Goal: Task Accomplishment & Management: Use online tool/utility

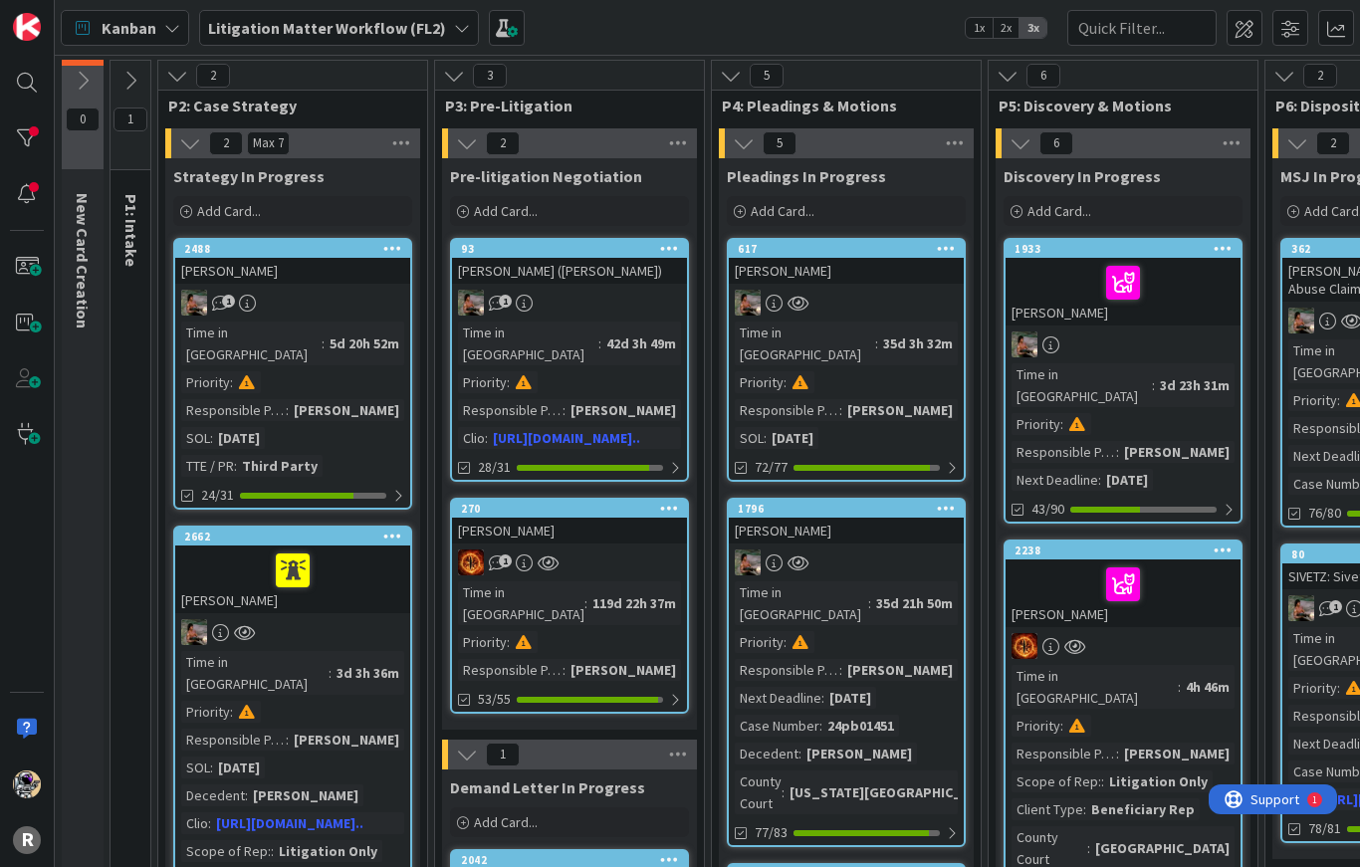
click at [29, 144] on div at bounding box center [27, 138] width 40 height 40
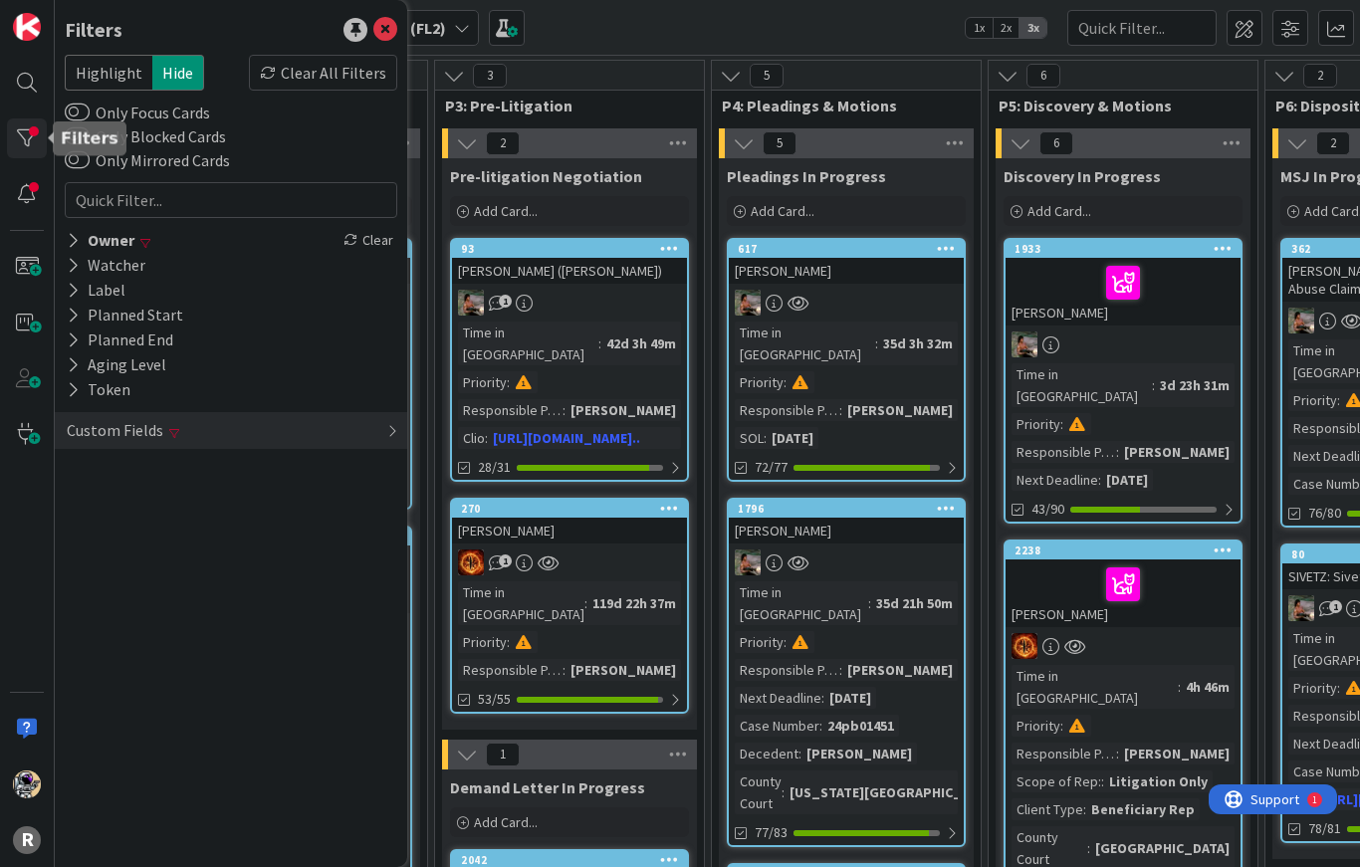
click at [79, 239] on icon at bounding box center [73, 240] width 13 height 17
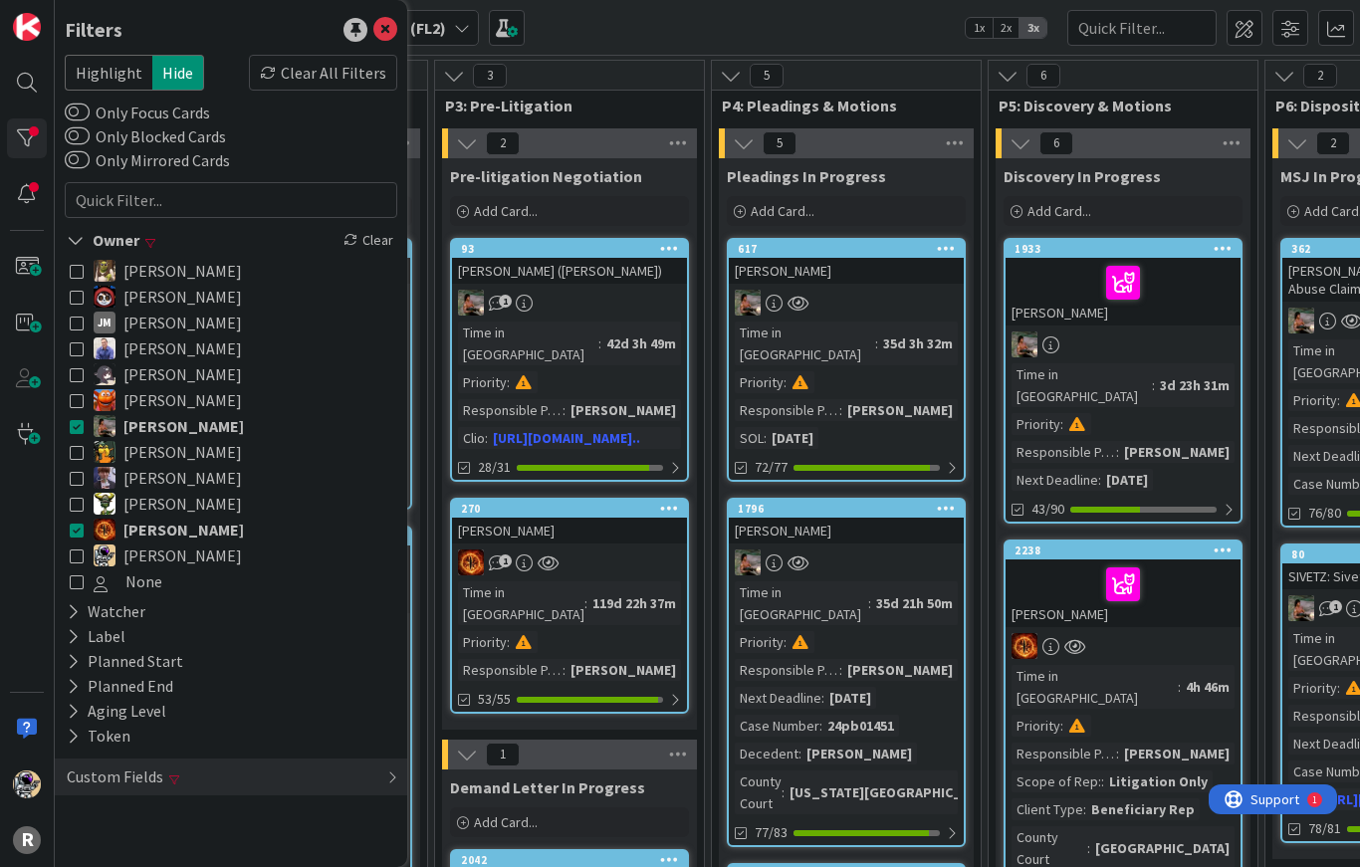
click at [80, 326] on icon at bounding box center [77, 323] width 14 height 14
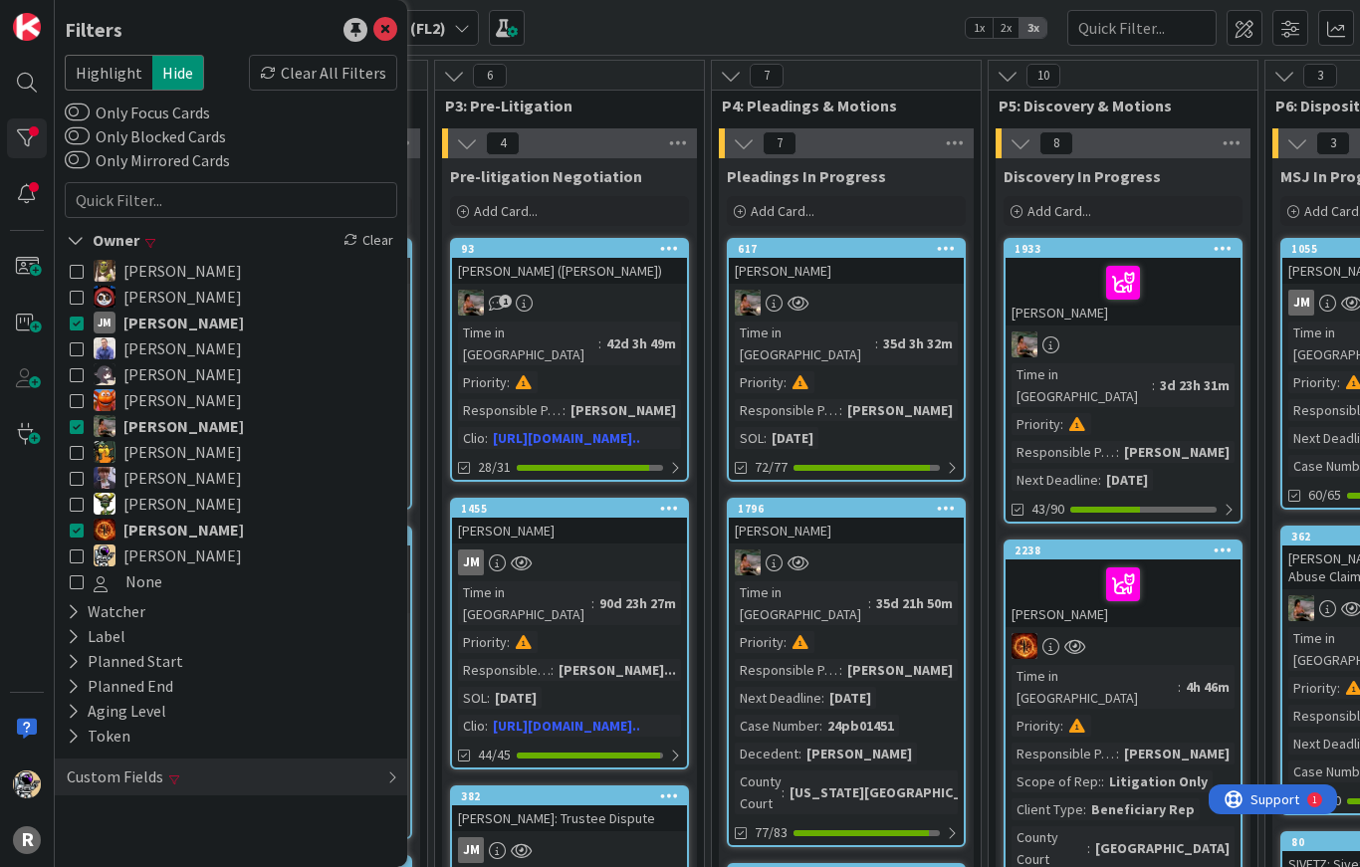
click at [80, 325] on icon at bounding box center [77, 323] width 14 height 14
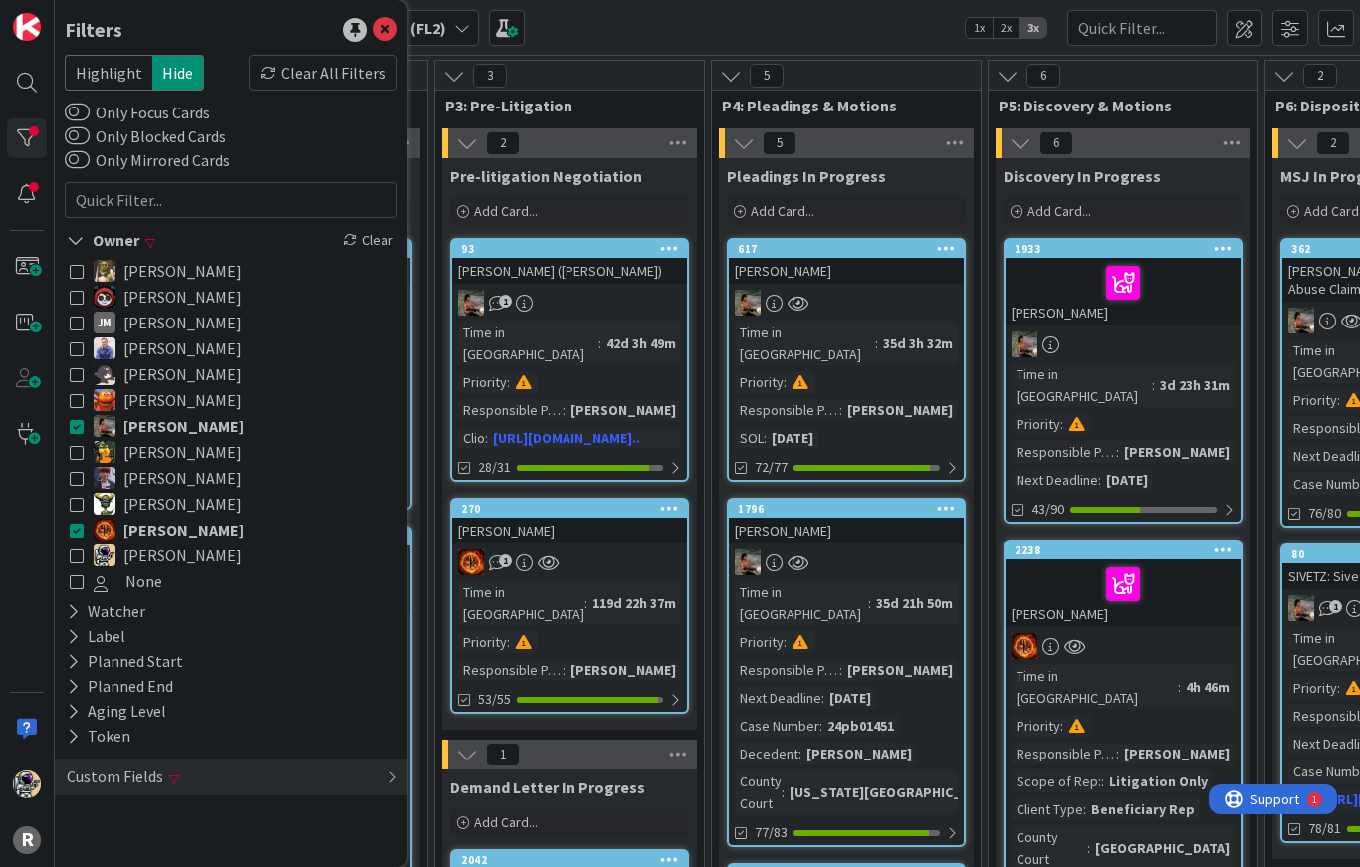
click at [79, 323] on icon at bounding box center [77, 323] width 14 height 14
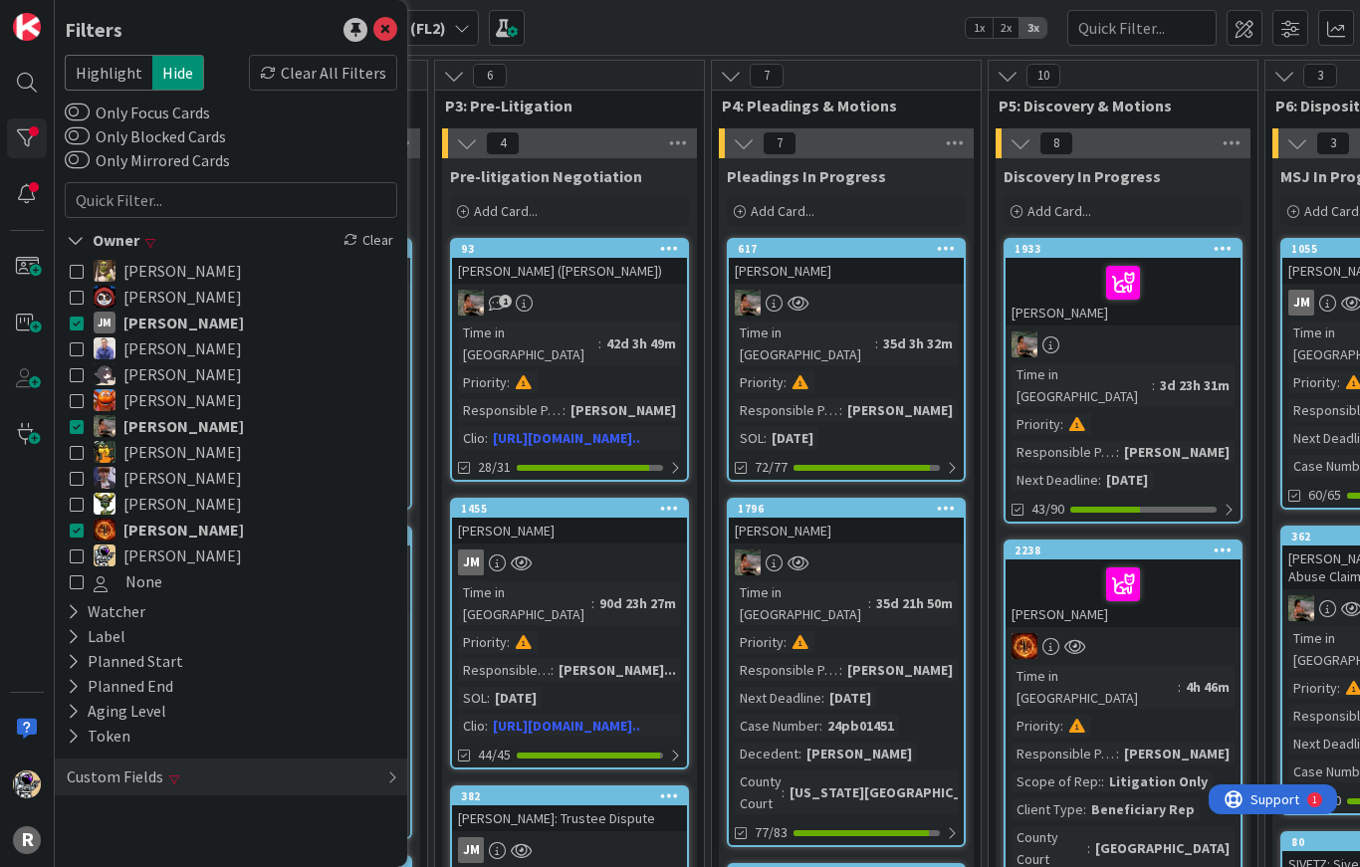
click at [78, 426] on icon at bounding box center [77, 426] width 14 height 14
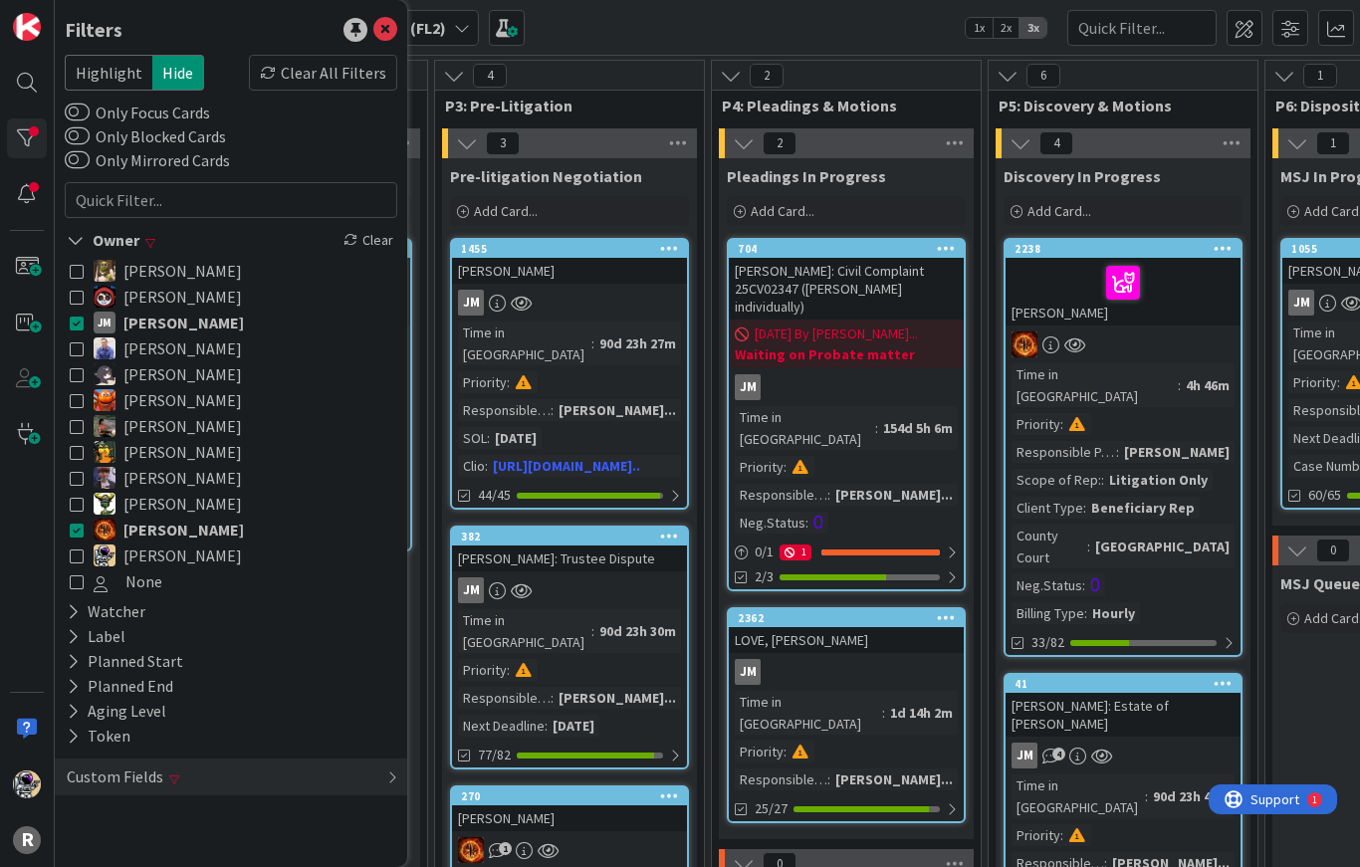
click at [79, 534] on icon at bounding box center [77, 530] width 14 height 14
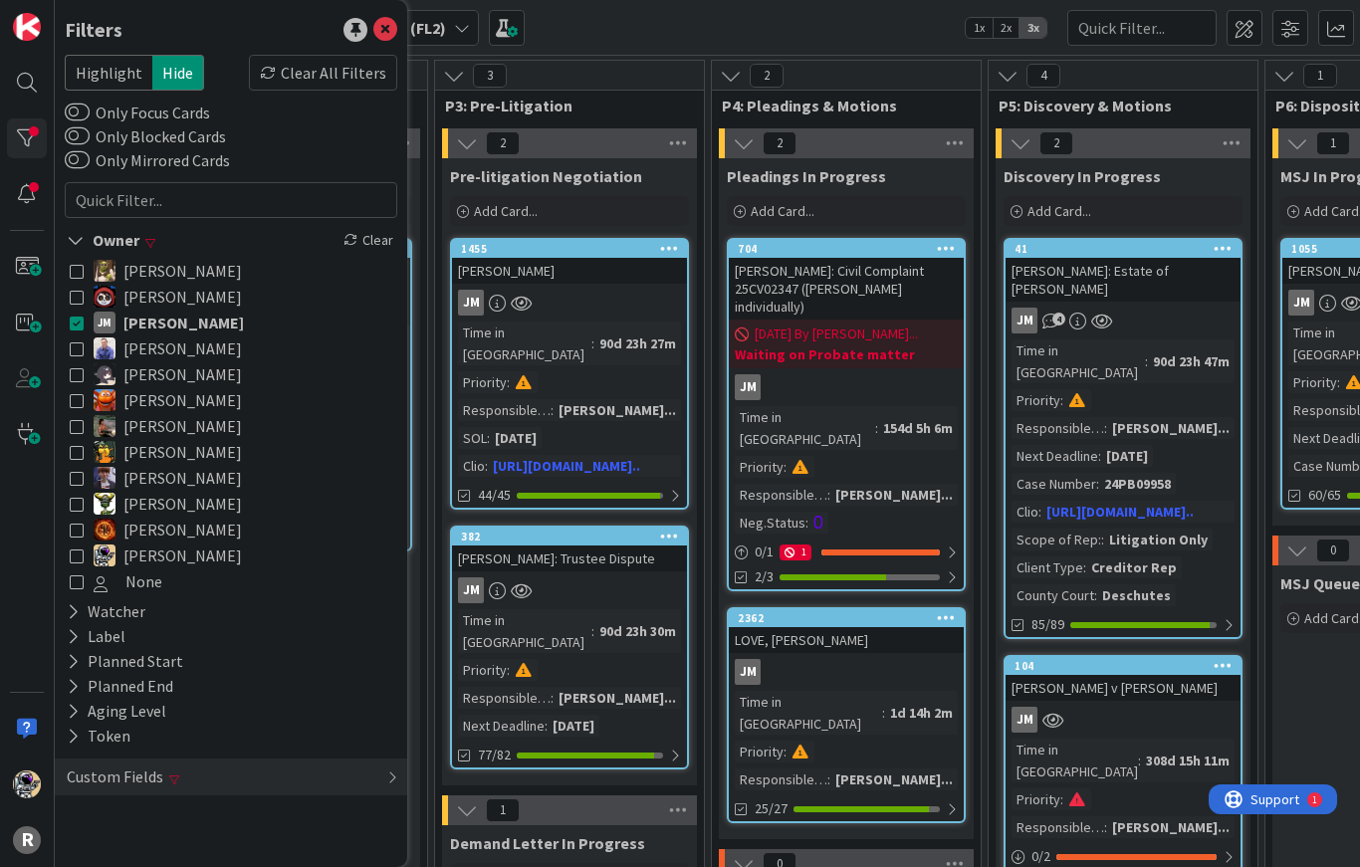
click at [82, 560] on icon at bounding box center [77, 556] width 14 height 14
click at [80, 556] on icon at bounding box center [77, 556] width 14 height 14
click at [81, 510] on icon at bounding box center [77, 504] width 14 height 14
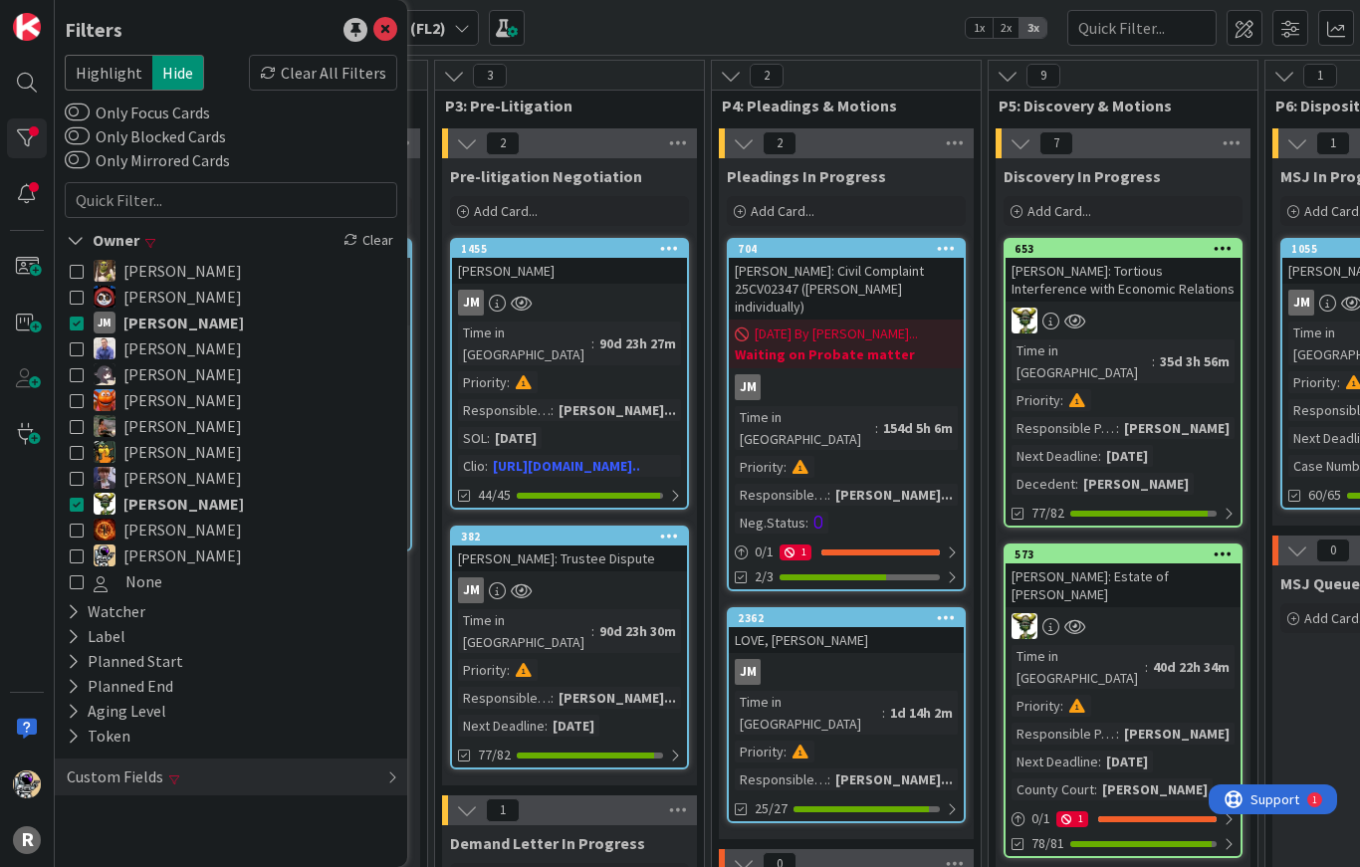
click at [80, 242] on icon at bounding box center [76, 240] width 18 height 17
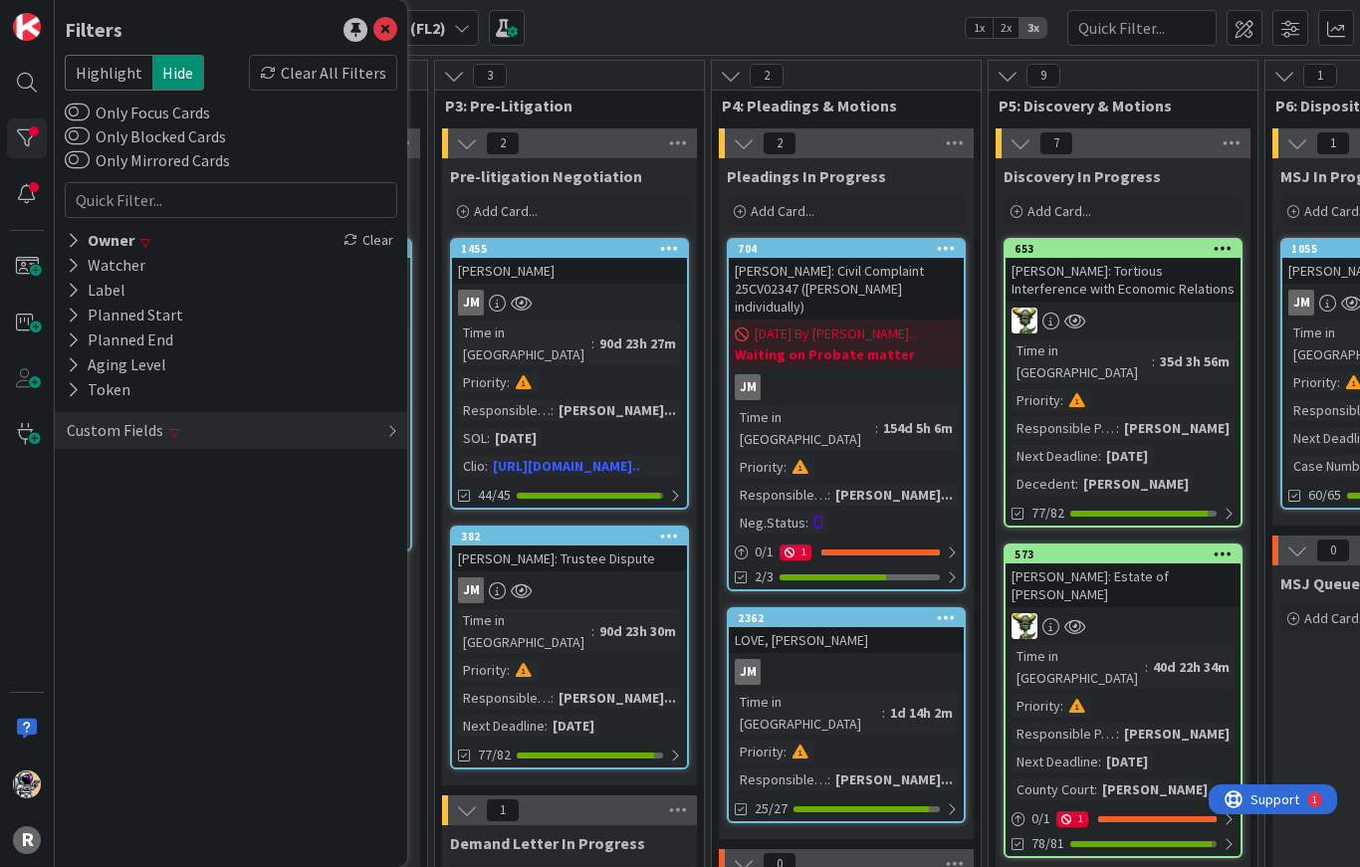
click at [99, 435] on div "Custom Fields" at bounding box center [115, 430] width 101 height 25
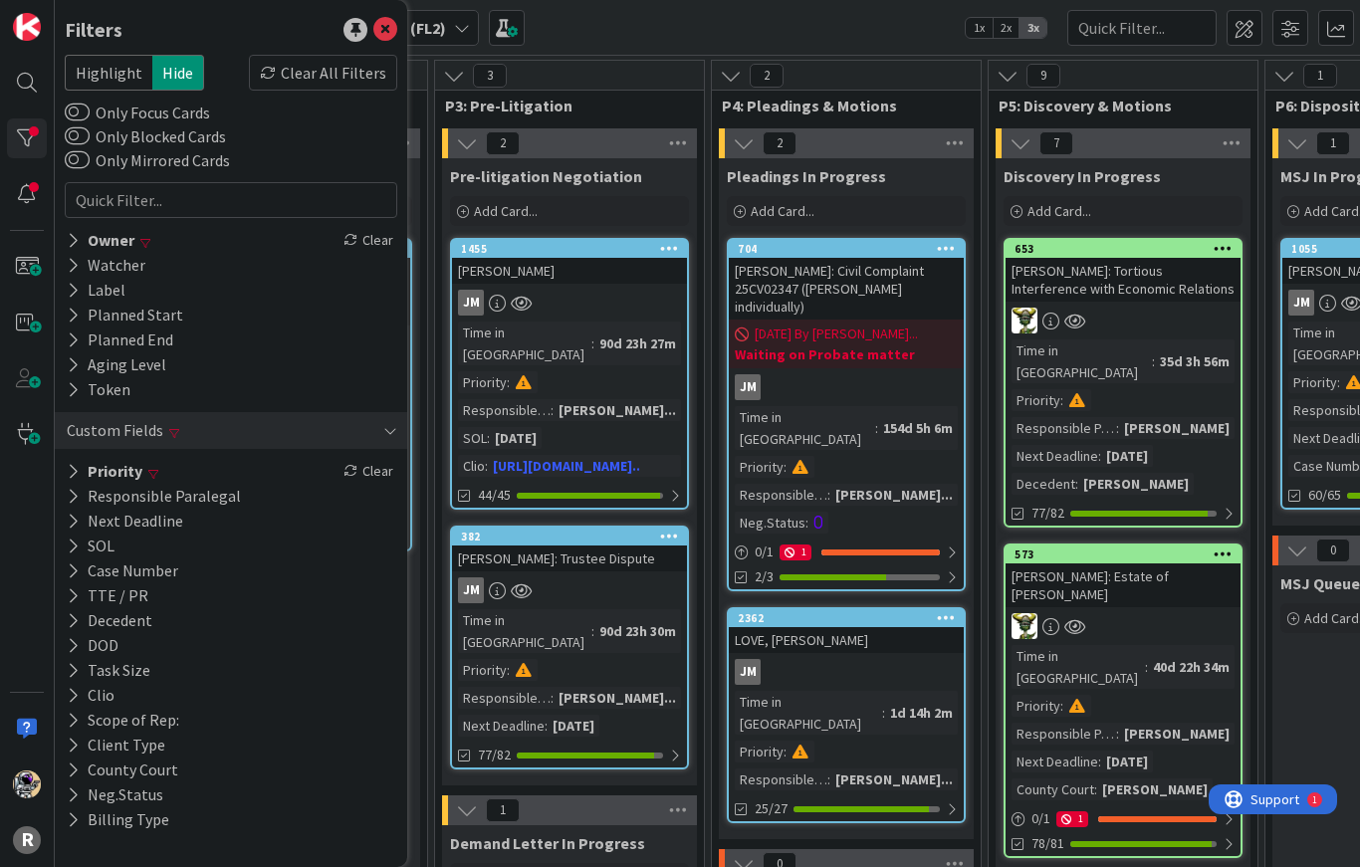
click at [81, 473] on button "Priority" at bounding box center [105, 471] width 80 height 25
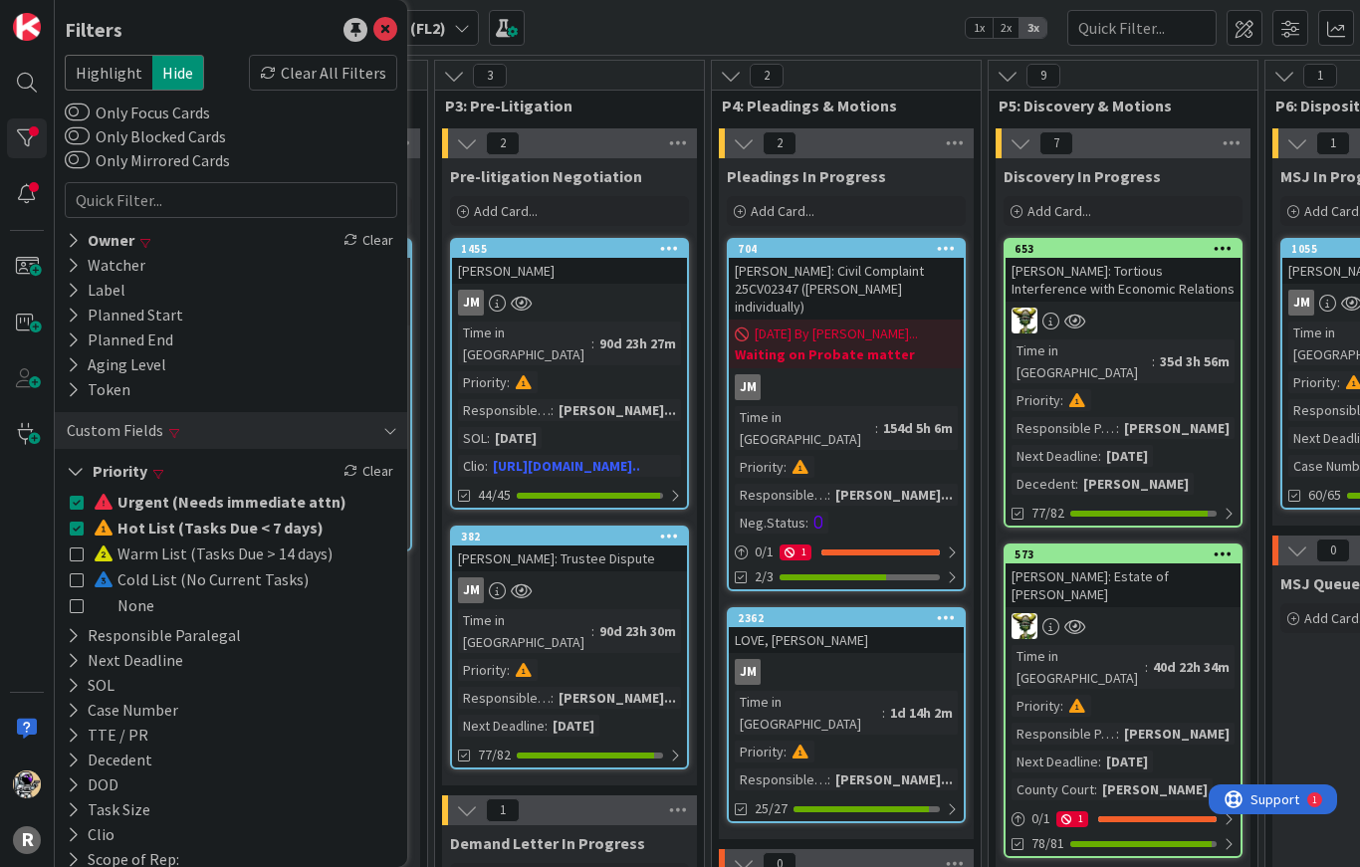
click at [77, 475] on icon at bounding box center [76, 471] width 18 height 17
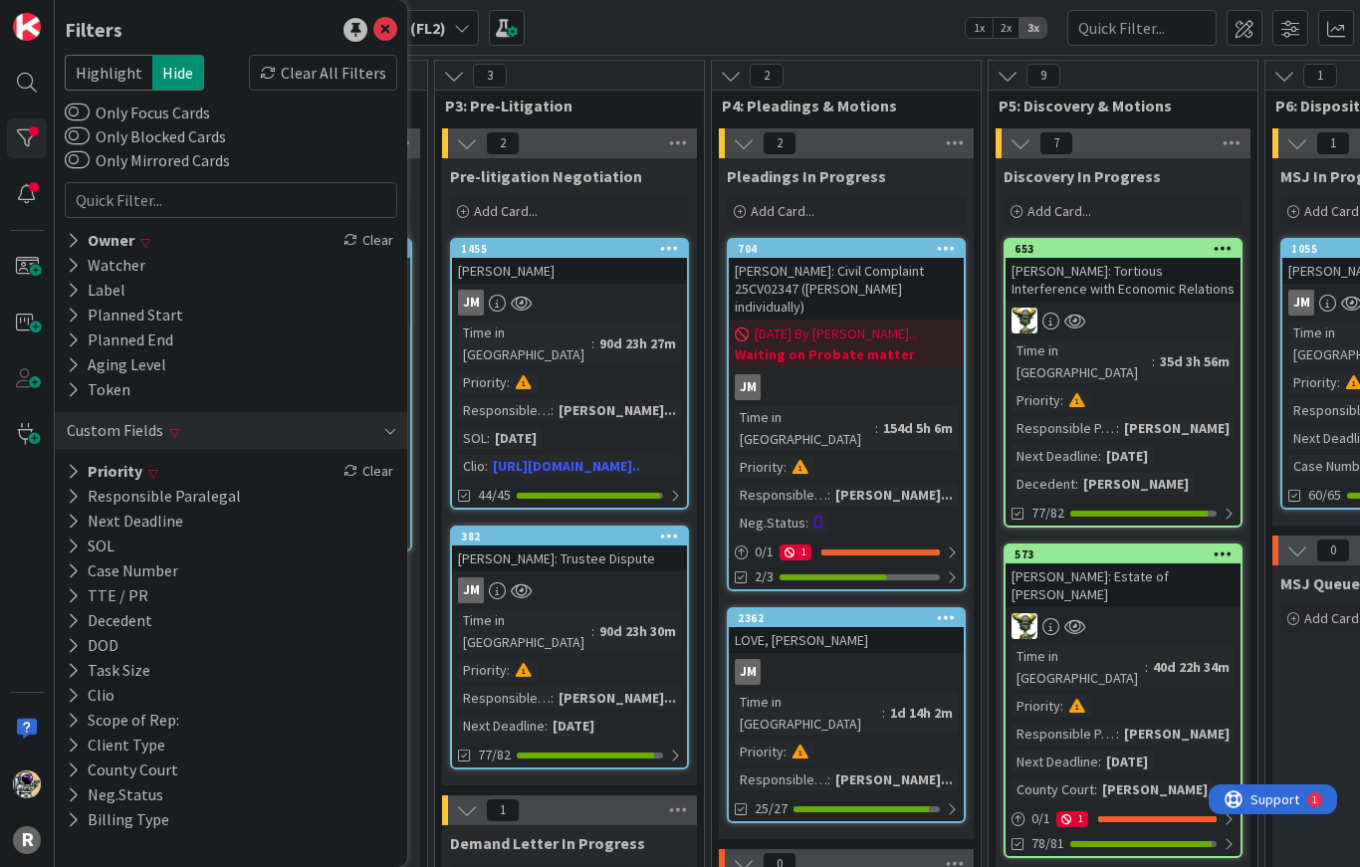
click at [82, 467] on button "Priority" at bounding box center [105, 471] width 80 height 25
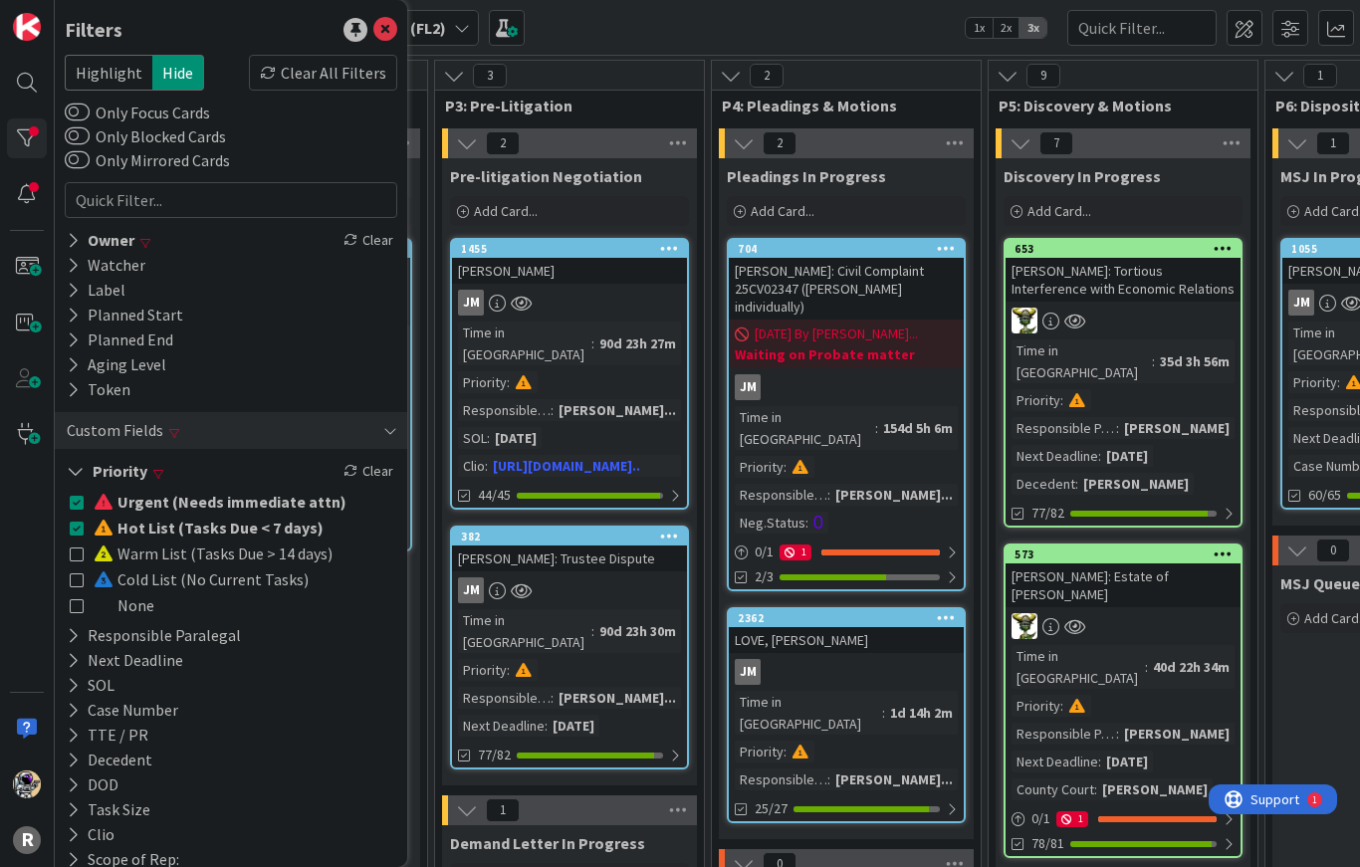
click at [83, 529] on icon at bounding box center [77, 528] width 14 height 14
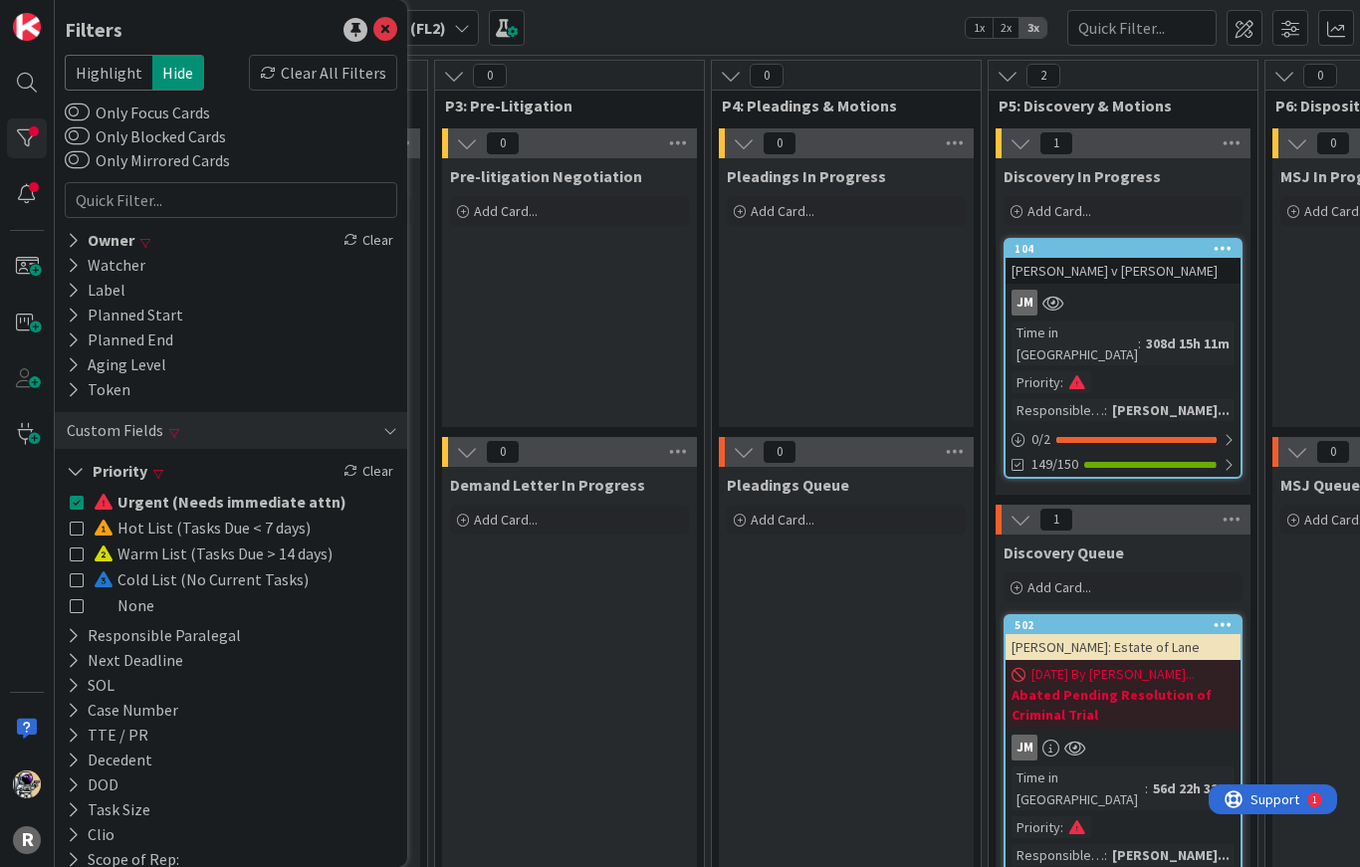
click at [82, 528] on icon at bounding box center [77, 528] width 14 height 14
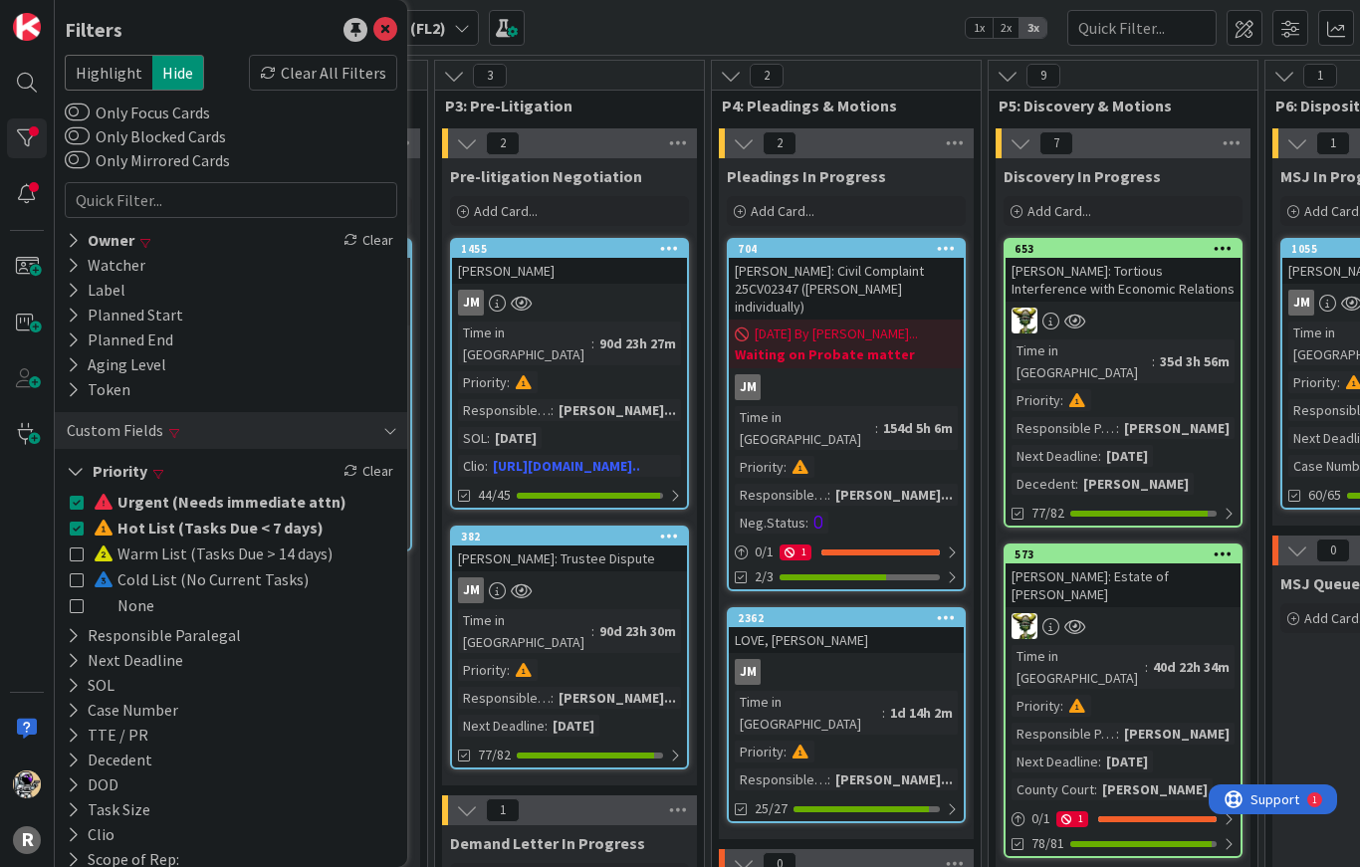
click at [72, 469] on icon at bounding box center [76, 471] width 18 height 17
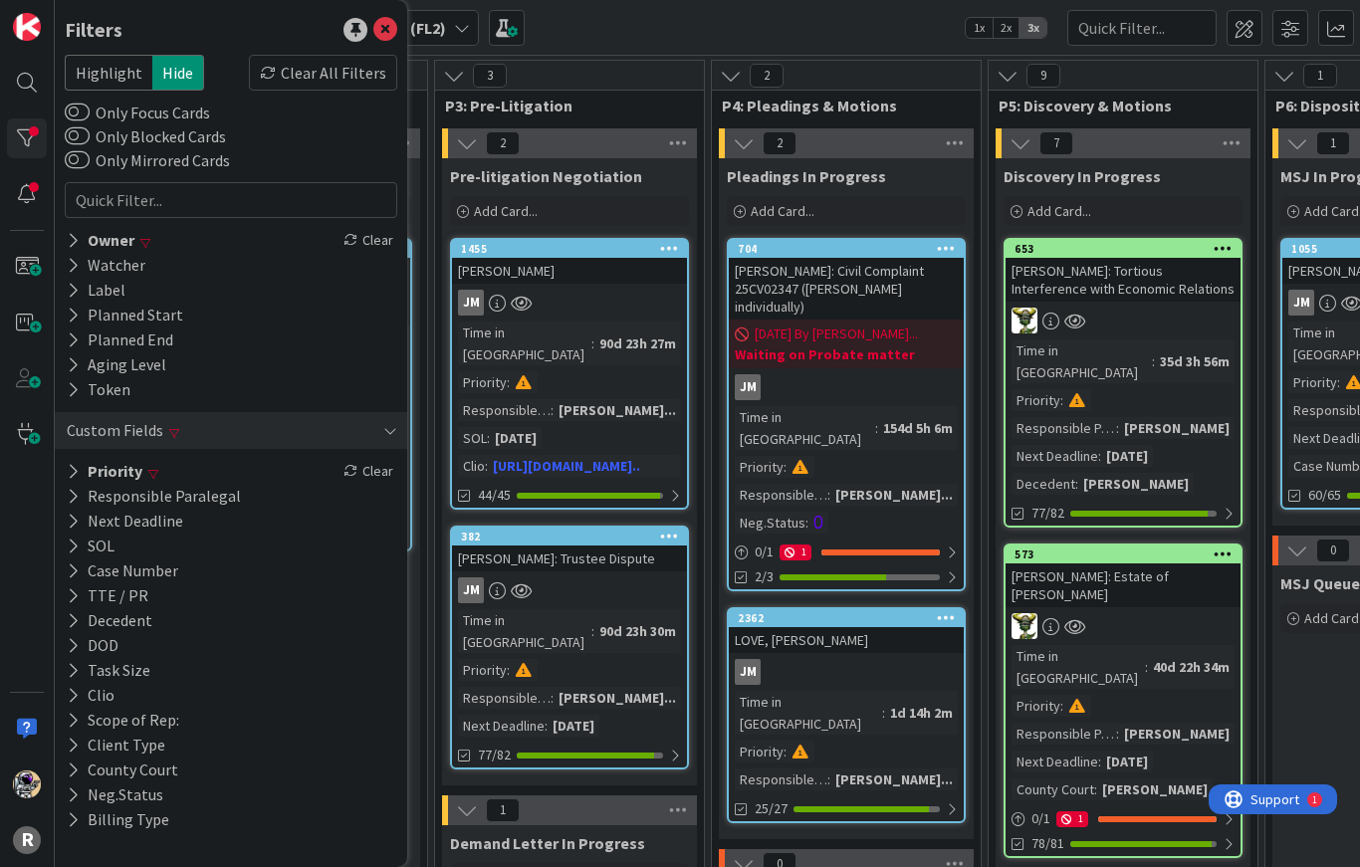
click at [78, 477] on icon at bounding box center [73, 471] width 13 height 17
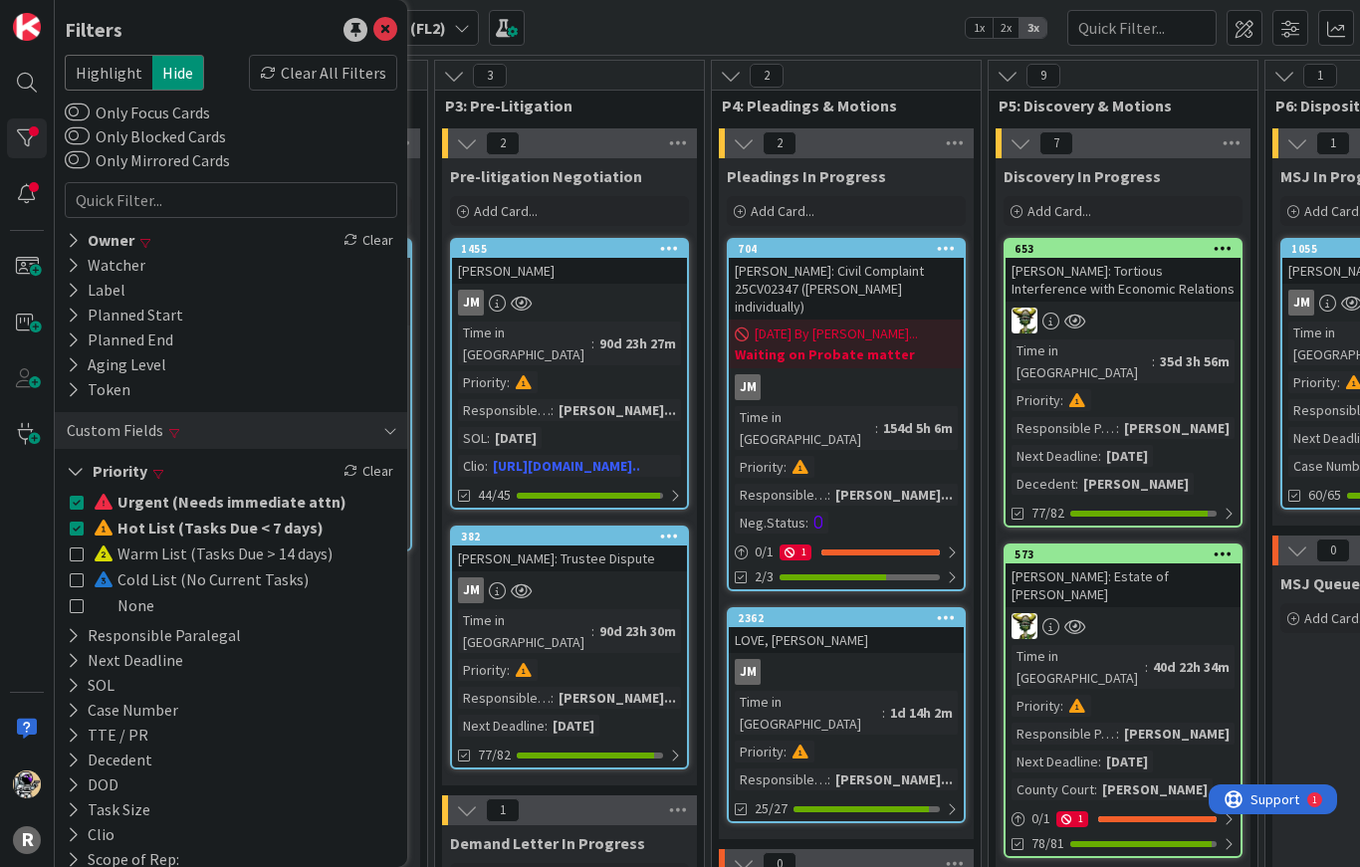
click at [367, 472] on div "Clear" at bounding box center [369, 471] width 58 height 25
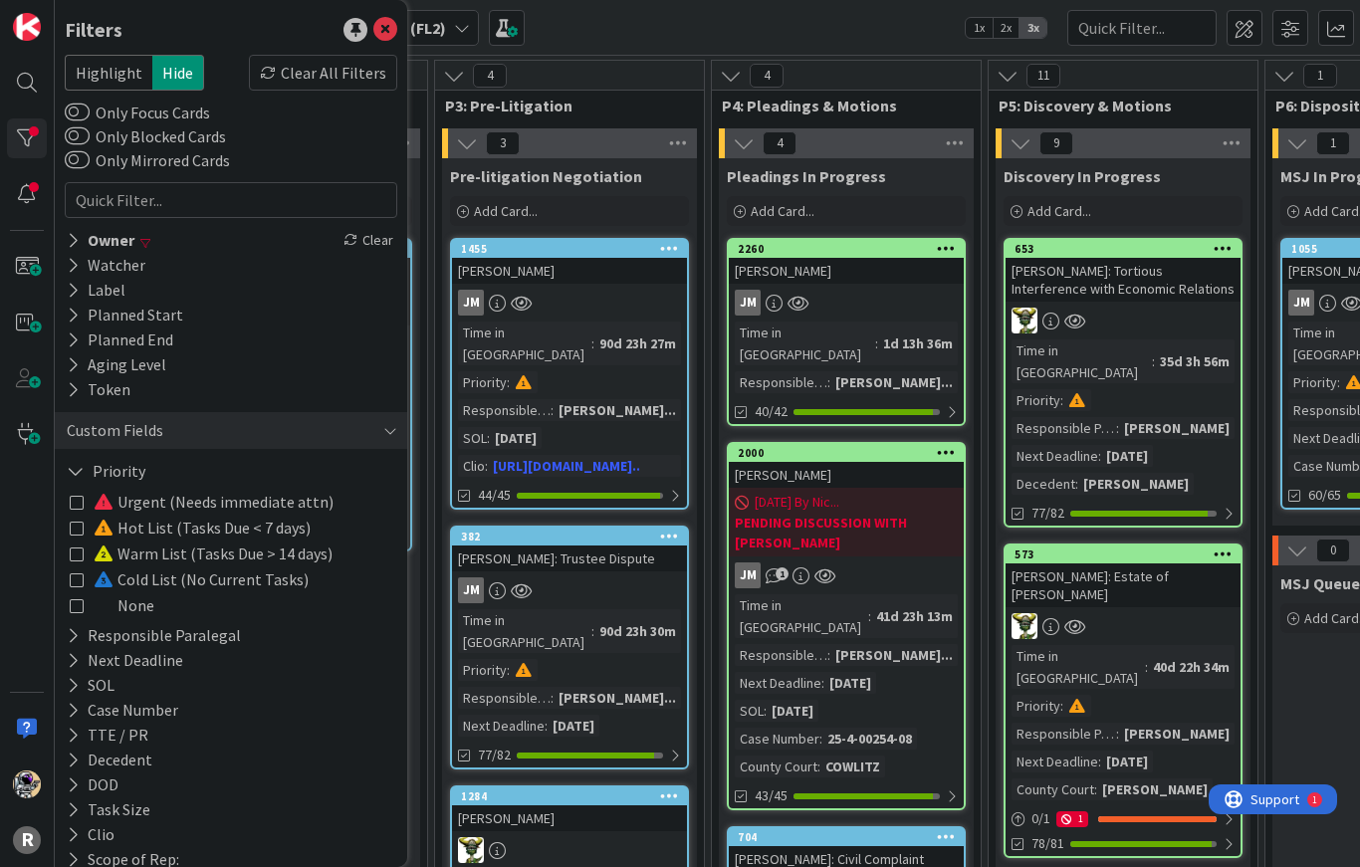
click at [81, 475] on icon at bounding box center [76, 471] width 18 height 17
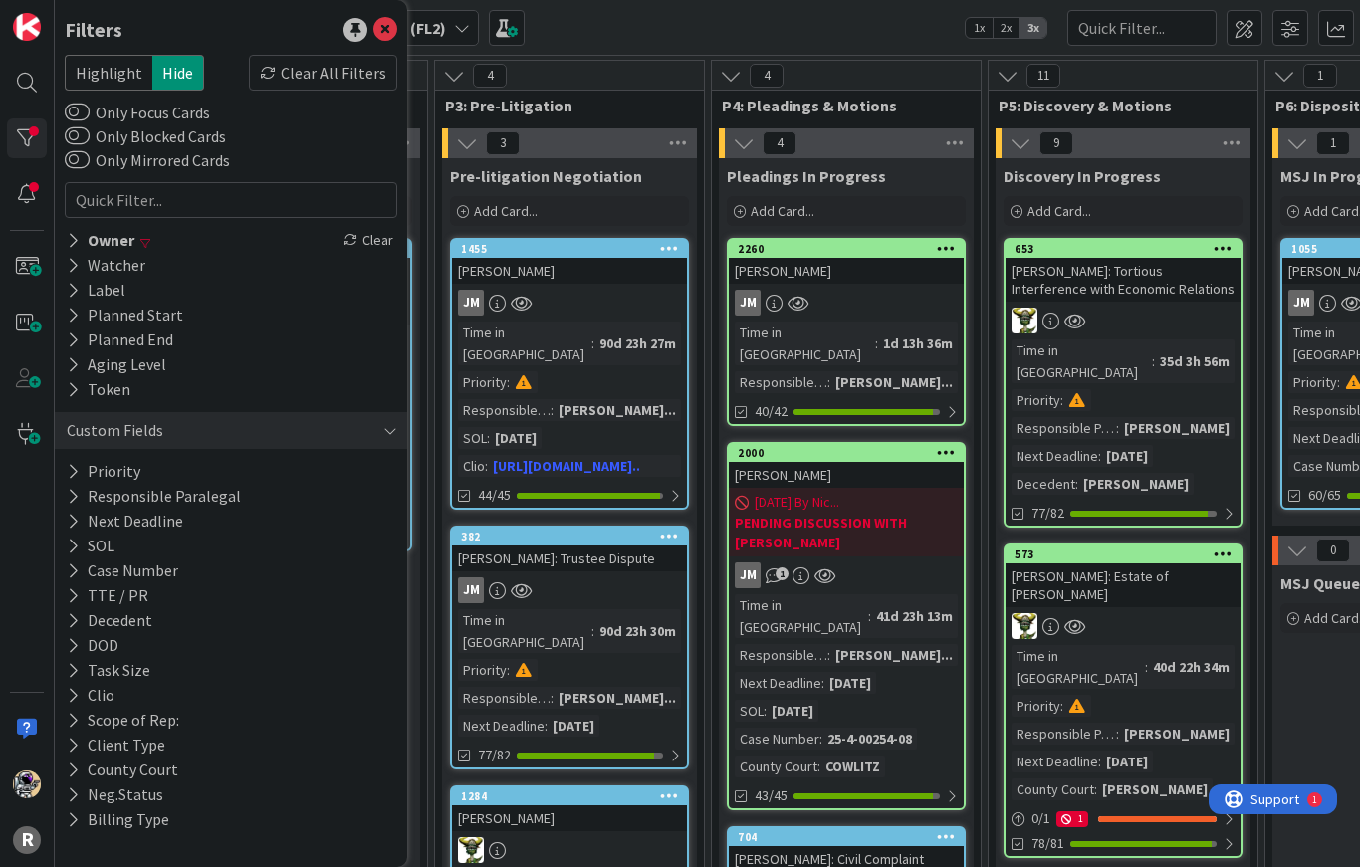
click at [382, 35] on icon at bounding box center [385, 30] width 24 height 24
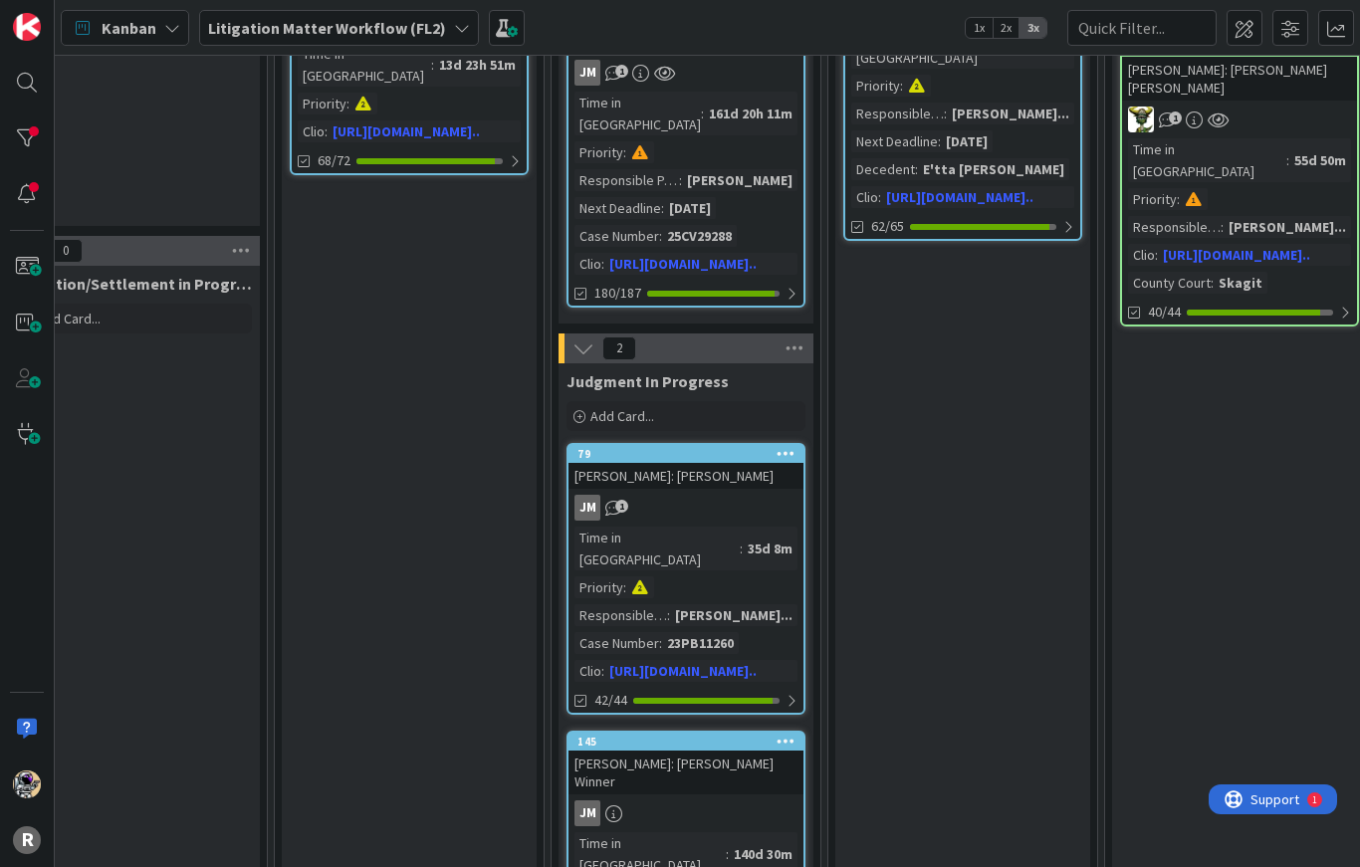
scroll to position [610, 1541]
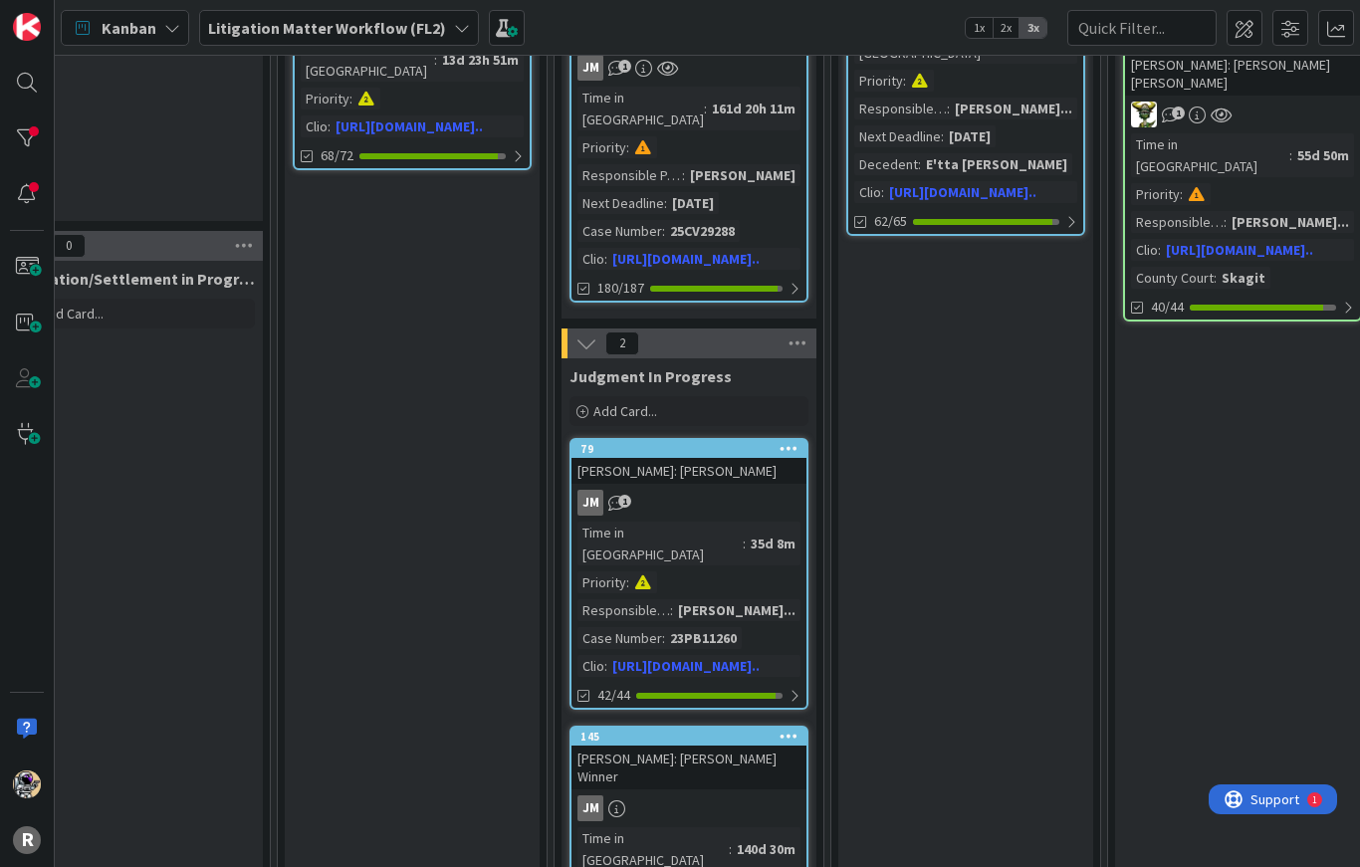
click at [752, 490] on div "JM 1" at bounding box center [689, 503] width 235 height 26
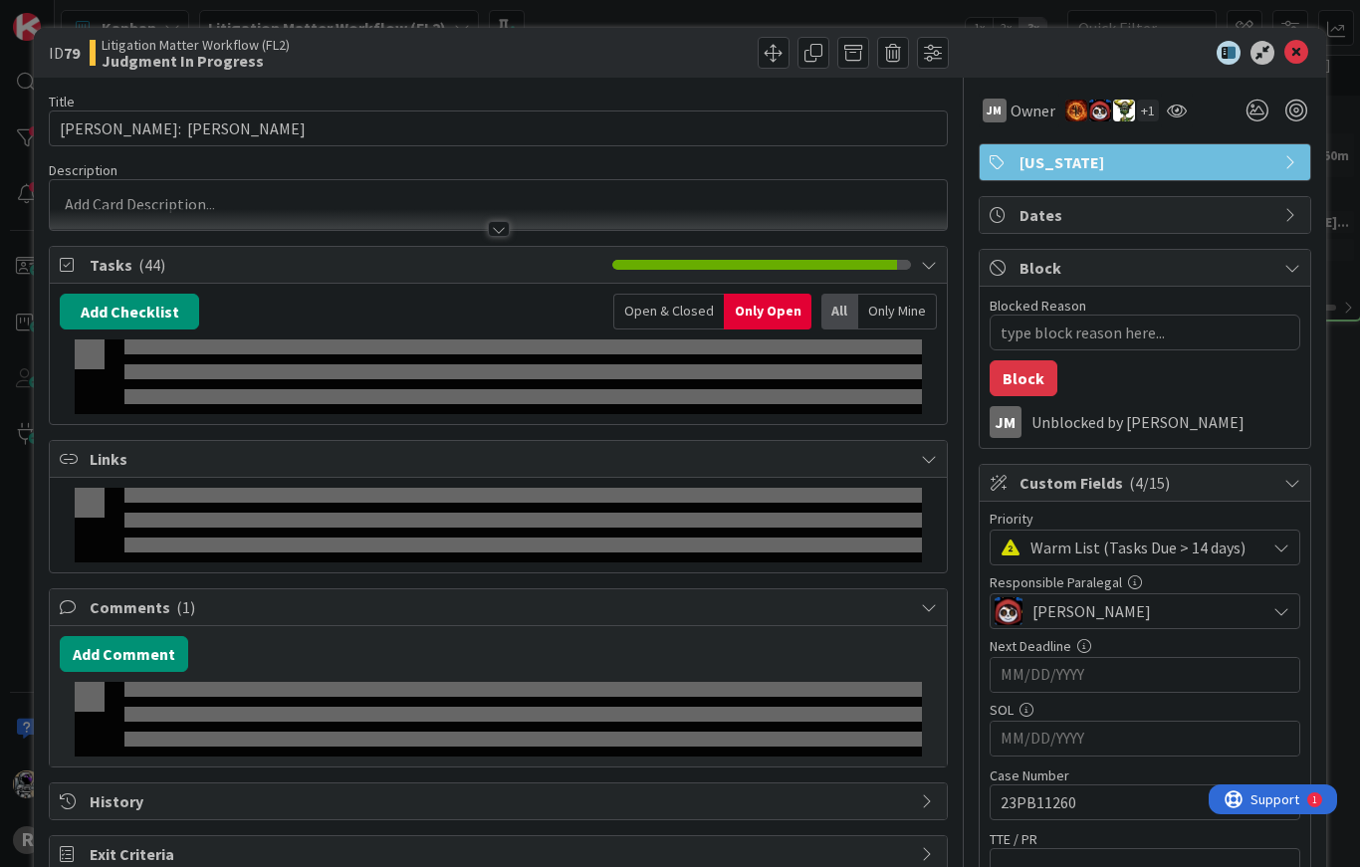
type textarea "x"
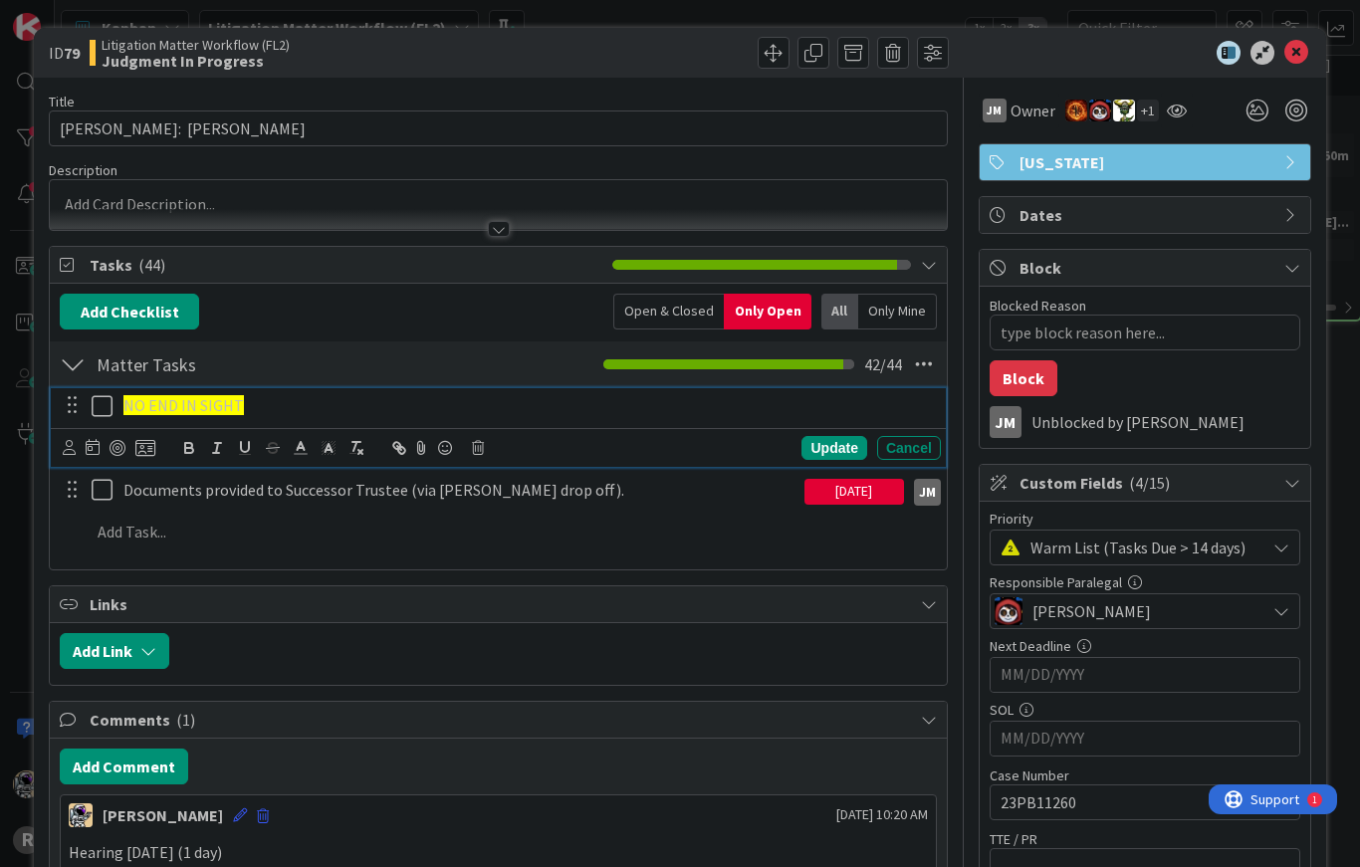
click at [507, 401] on p "NO END IN SIGHT" at bounding box center [527, 405] width 809 height 23
click at [308, 401] on p "NO END IN SIGHT" at bounding box center [527, 405] width 809 height 23
click at [699, 580] on div "Title 27 / 128 [PERSON_NAME]: [PERSON_NAME] Description [PERSON_NAME] just join…" at bounding box center [498, 852] width 899 height 1549
click at [362, 415] on p "NO END IN SIGHT" at bounding box center [527, 405] width 809 height 23
click at [445, 454] on icon at bounding box center [445, 448] width 24 height 28
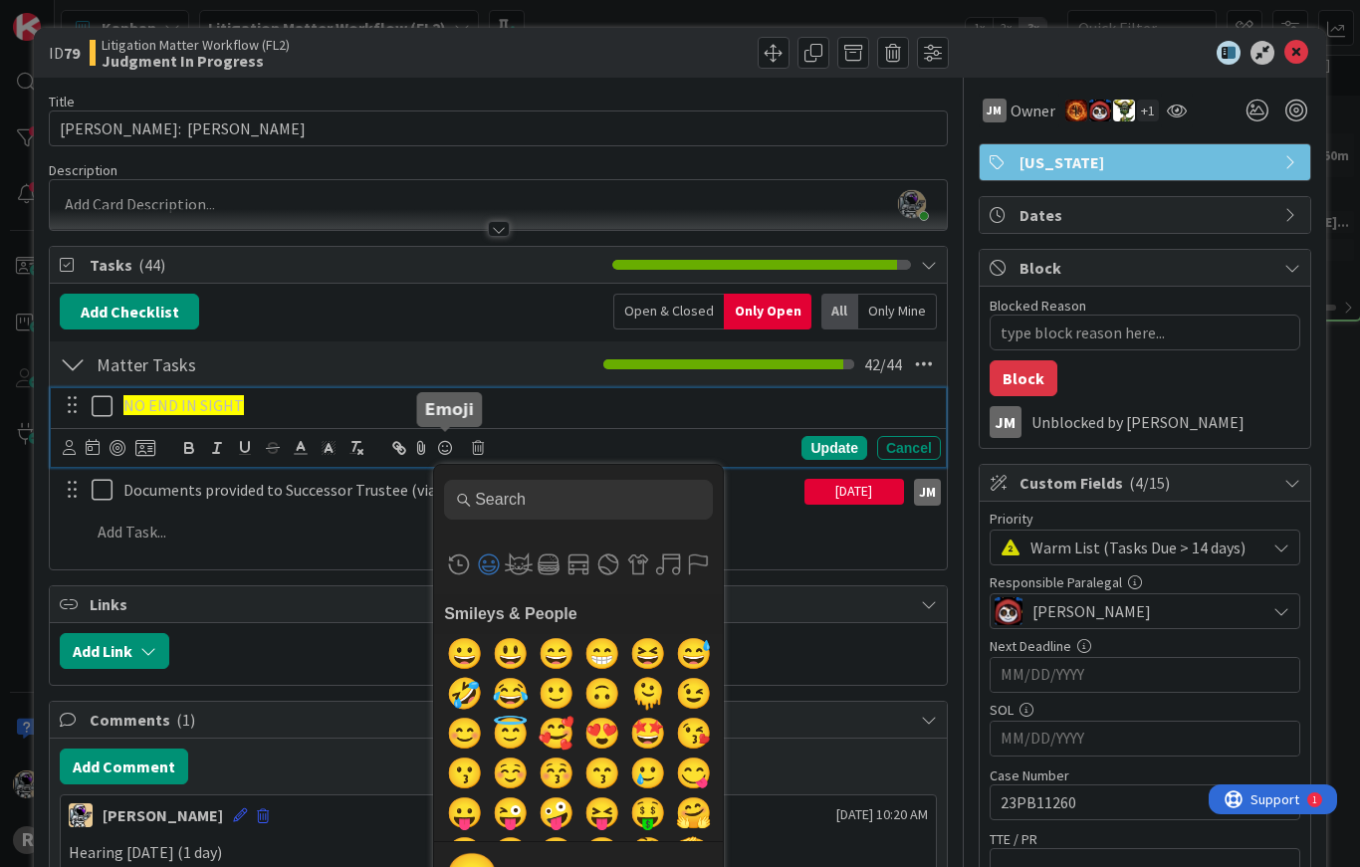
click at [577, 507] on input "Type to search for an emoji" at bounding box center [578, 500] width 269 height 40
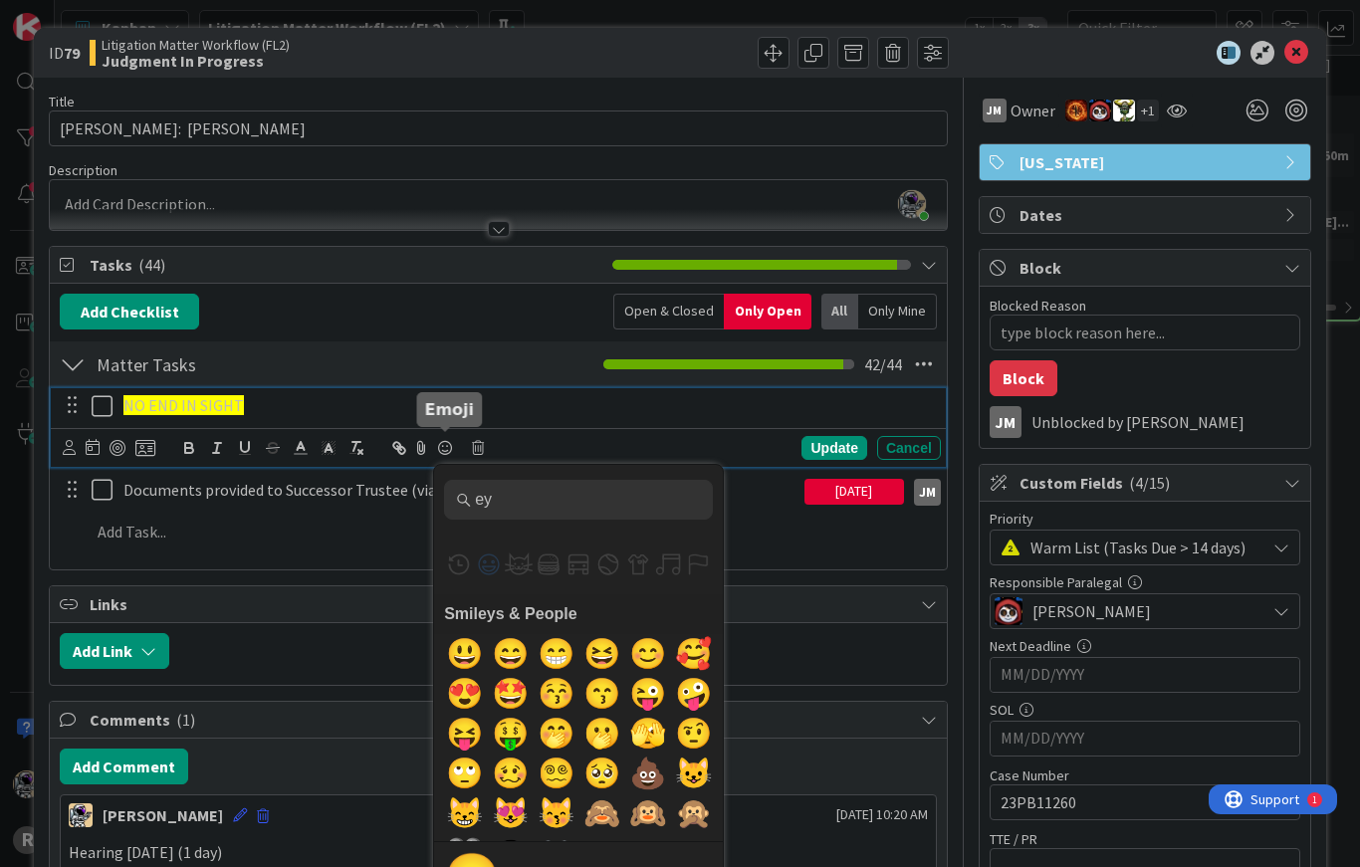
type input "eye"
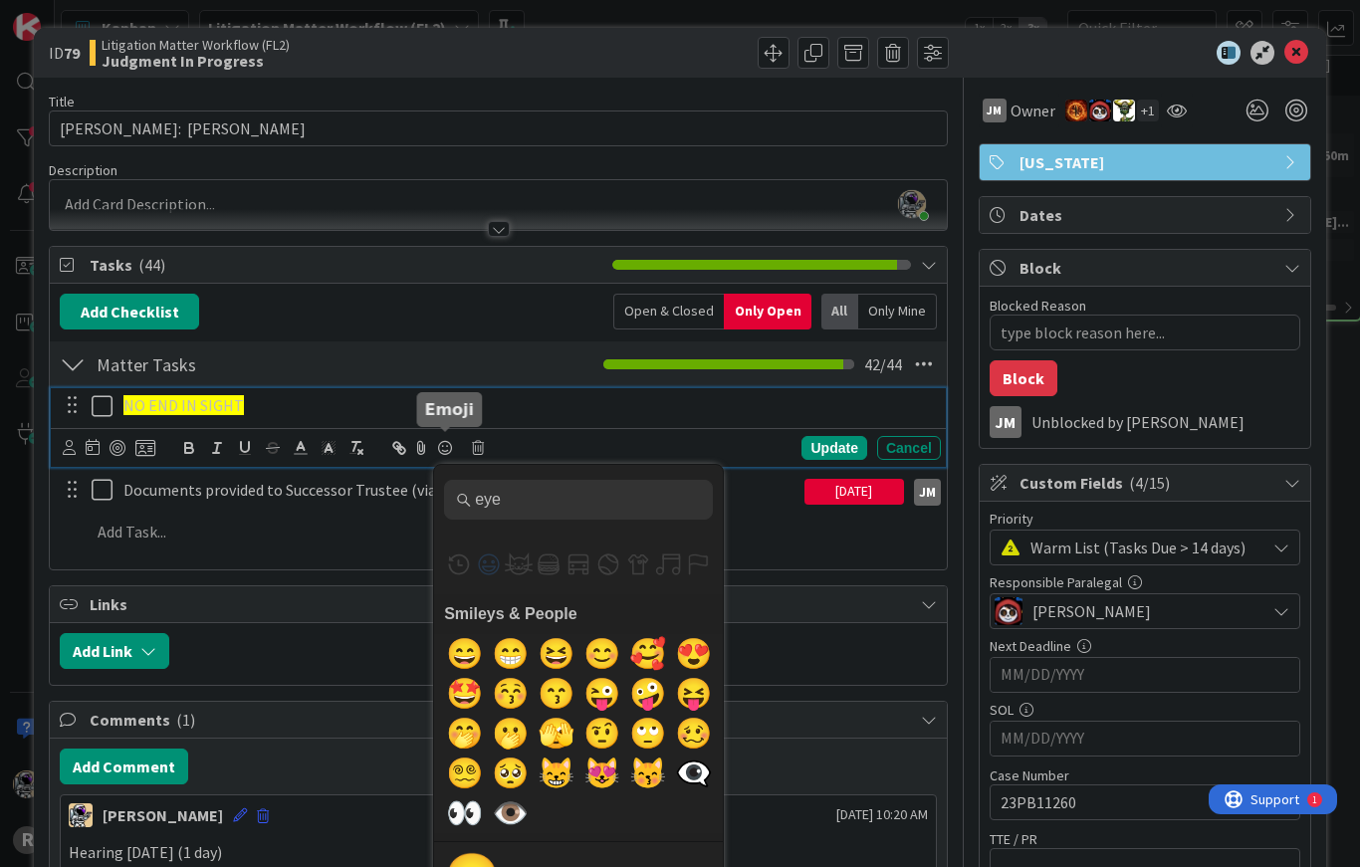
click at [513, 808] on span "👁️" at bounding box center [510, 814] width 47 height 40
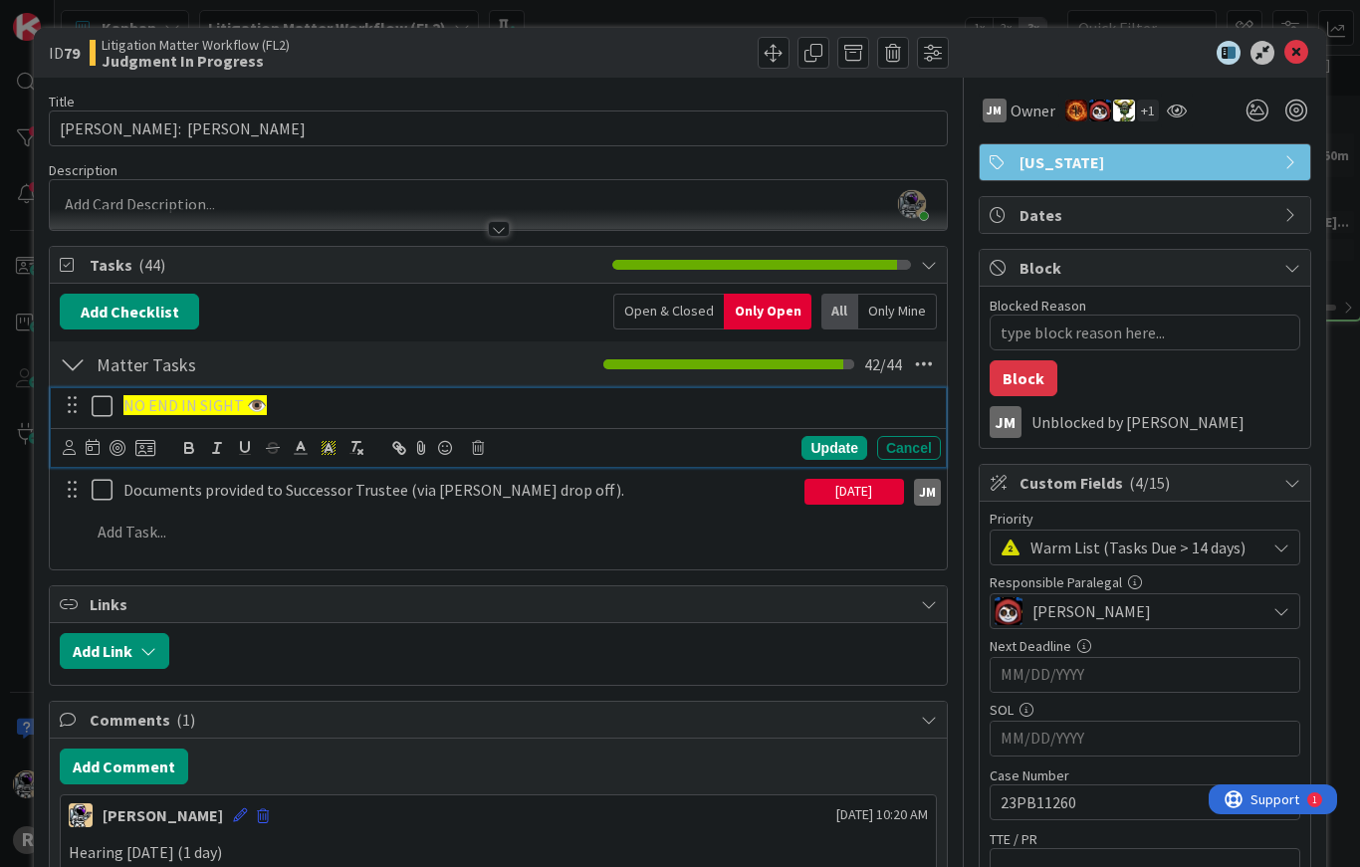
click at [825, 458] on div "Update" at bounding box center [834, 448] width 65 height 24
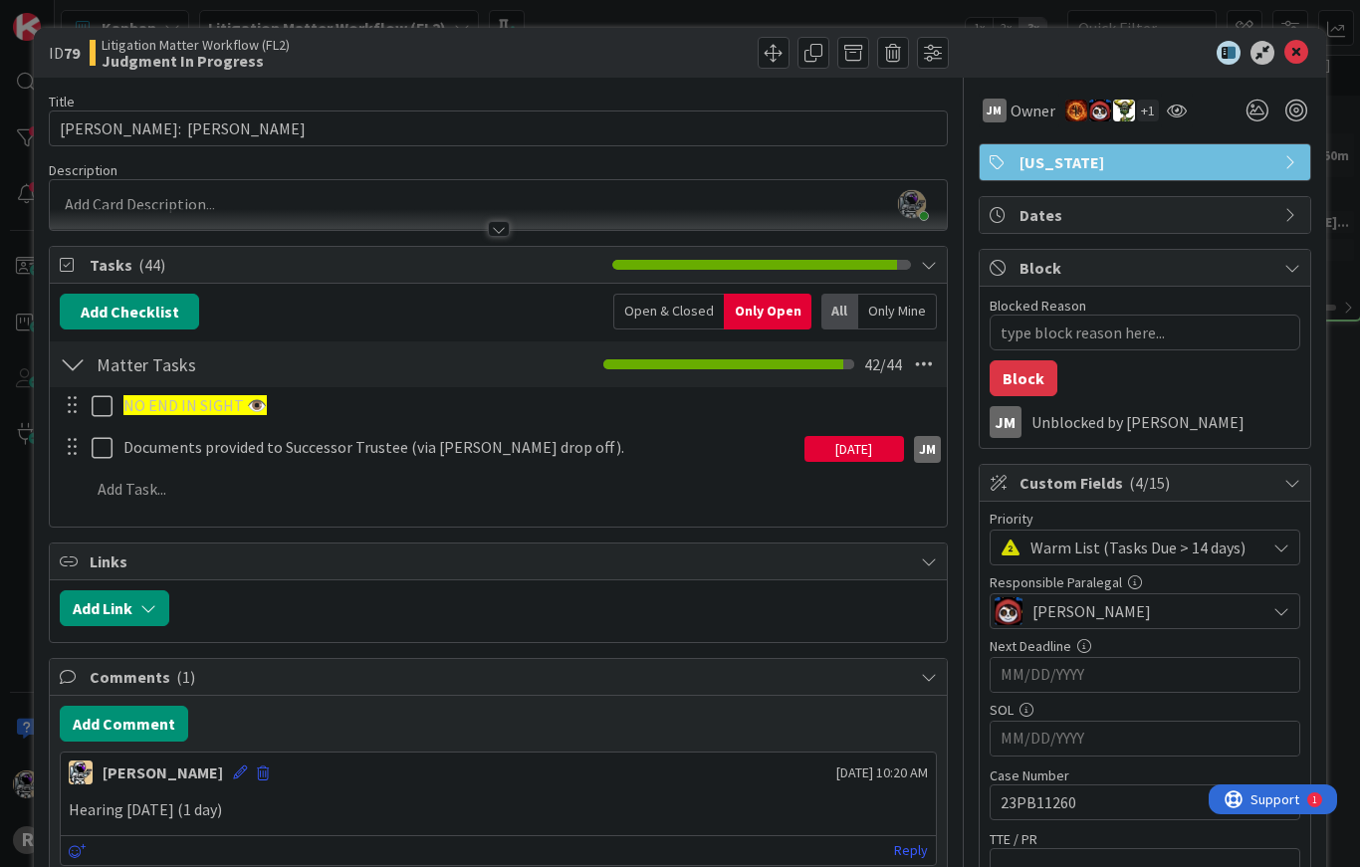
type textarea "x"
click at [1019, 53] on icon at bounding box center [1296, 53] width 24 height 24
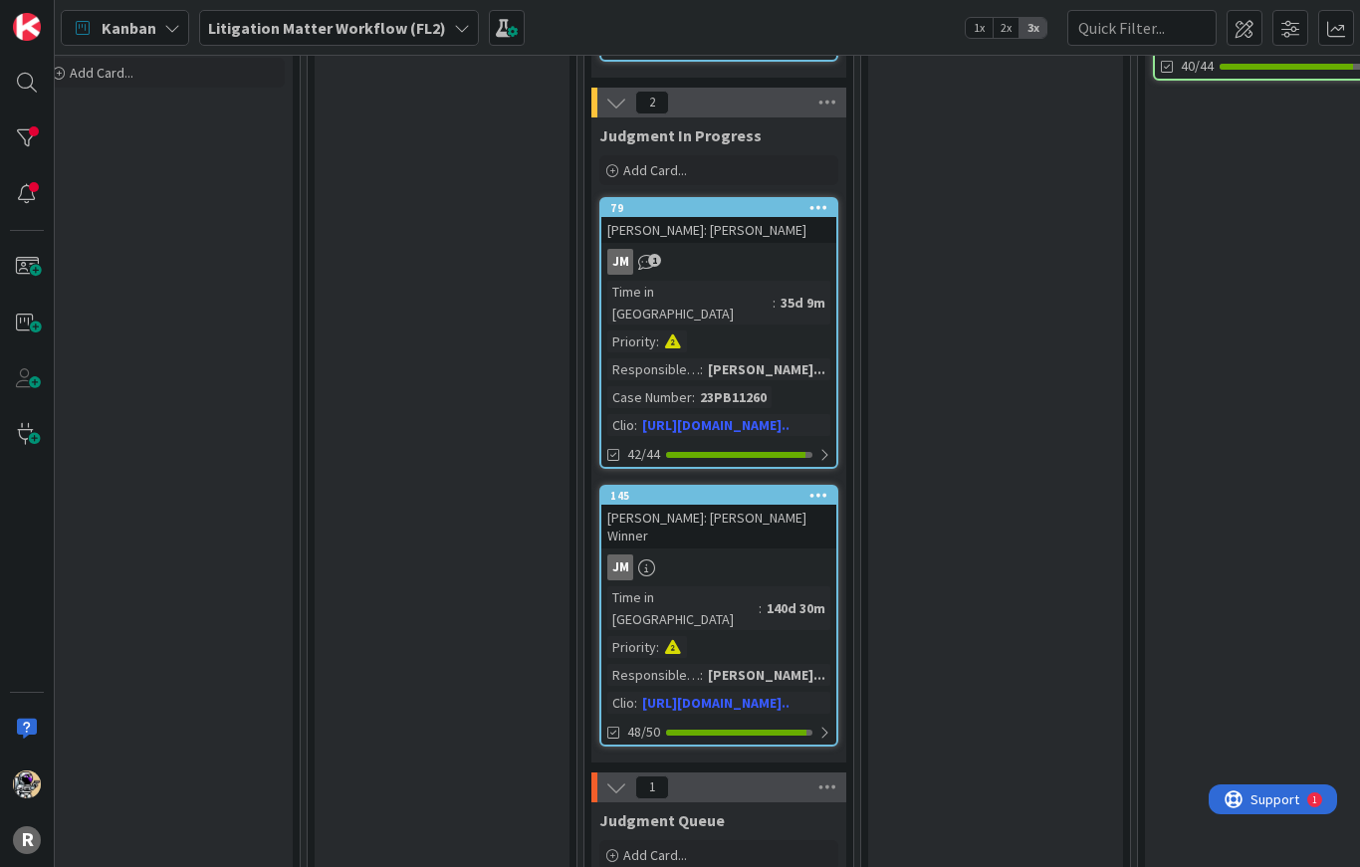
scroll to position [856, 1511]
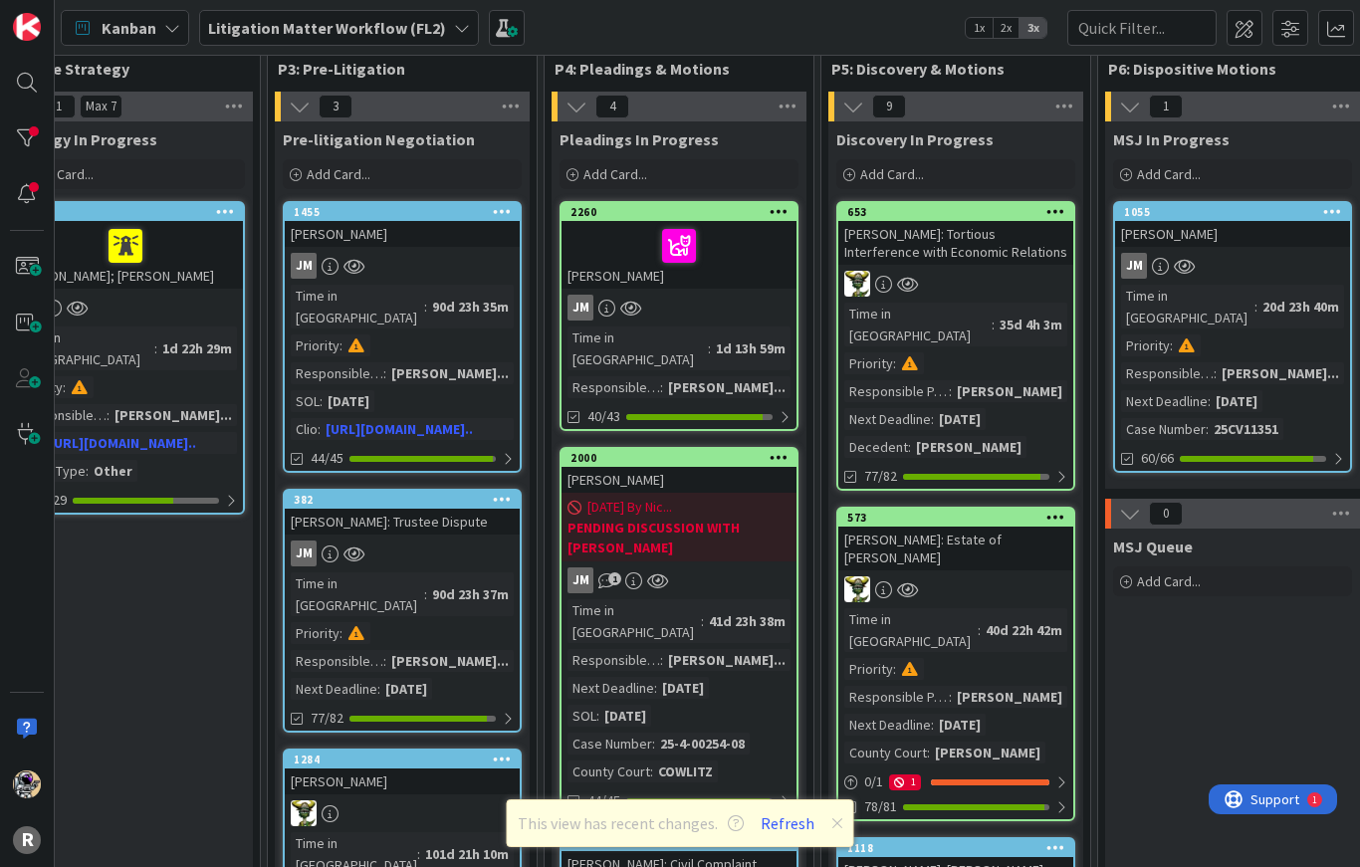
scroll to position [53, 148]
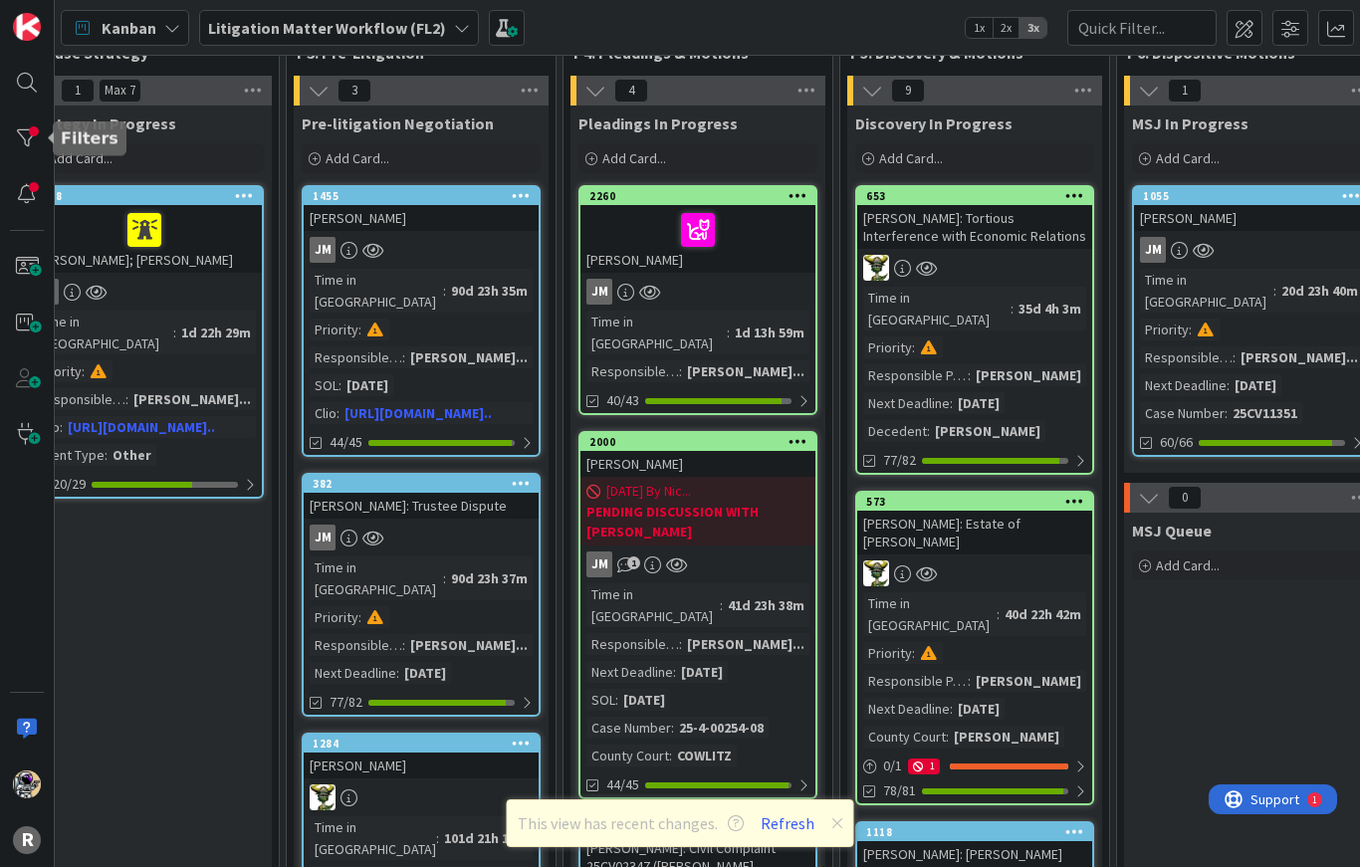
click at [16, 126] on div at bounding box center [27, 138] width 40 height 40
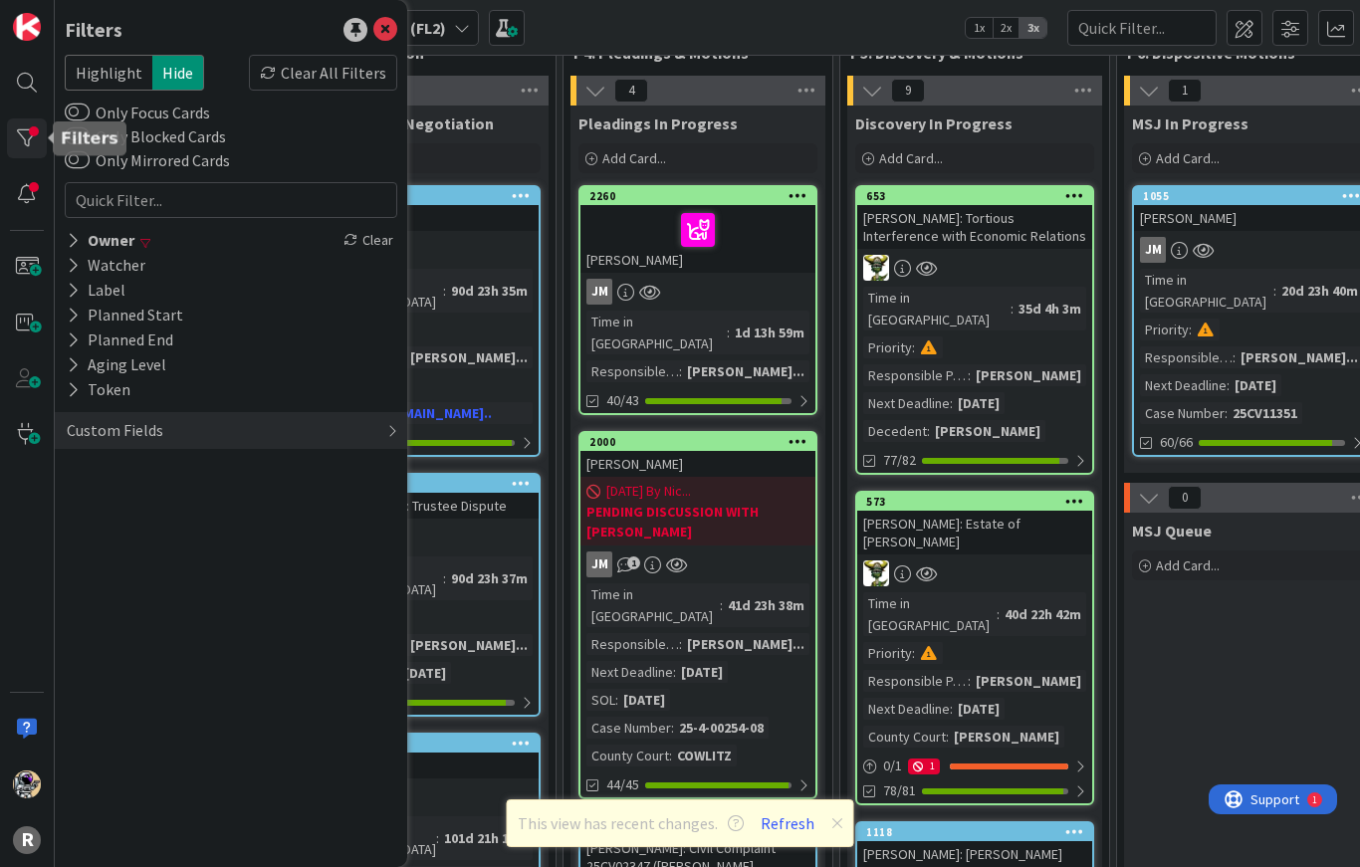
click at [72, 243] on icon at bounding box center [73, 240] width 13 height 17
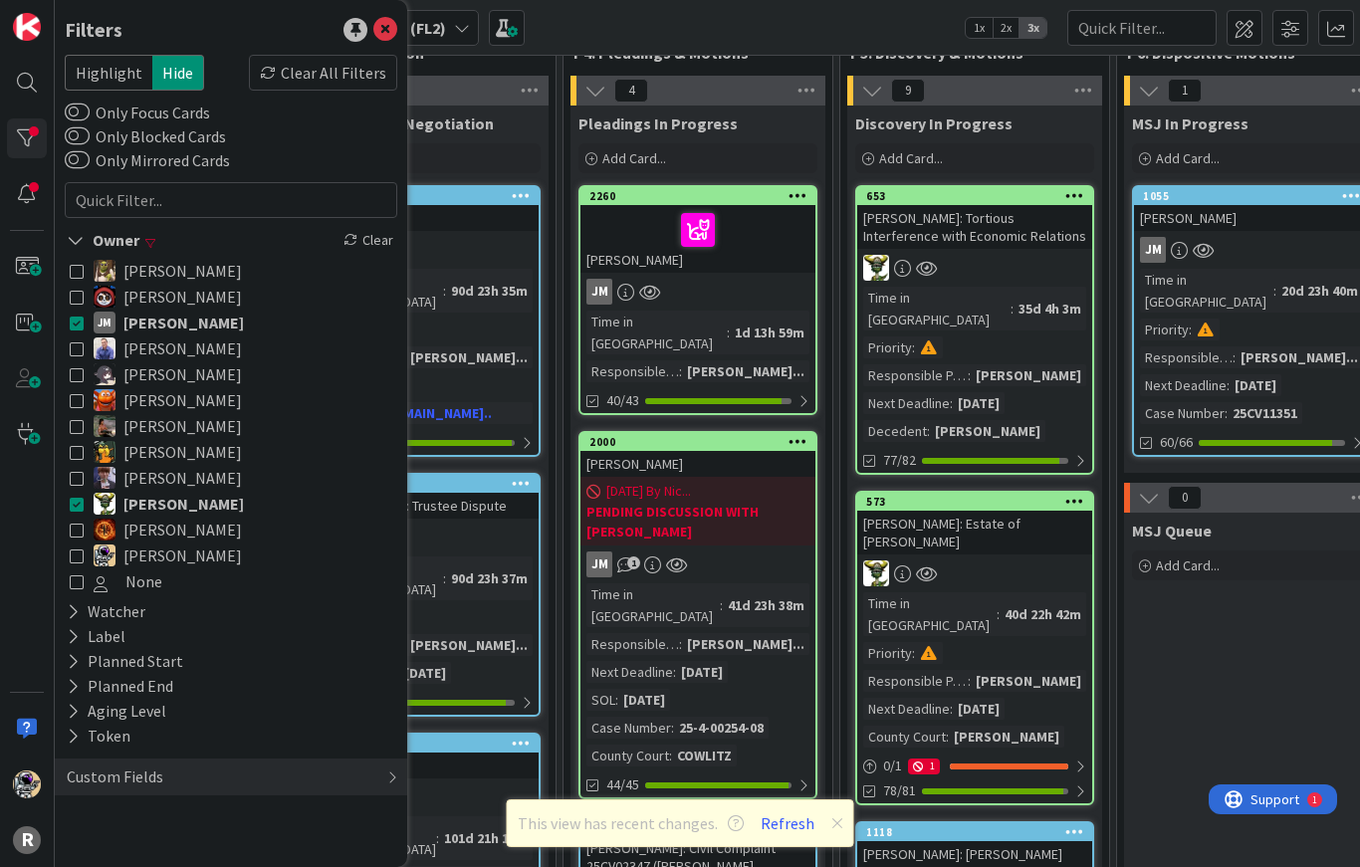
click at [72, 237] on icon at bounding box center [76, 240] width 18 height 17
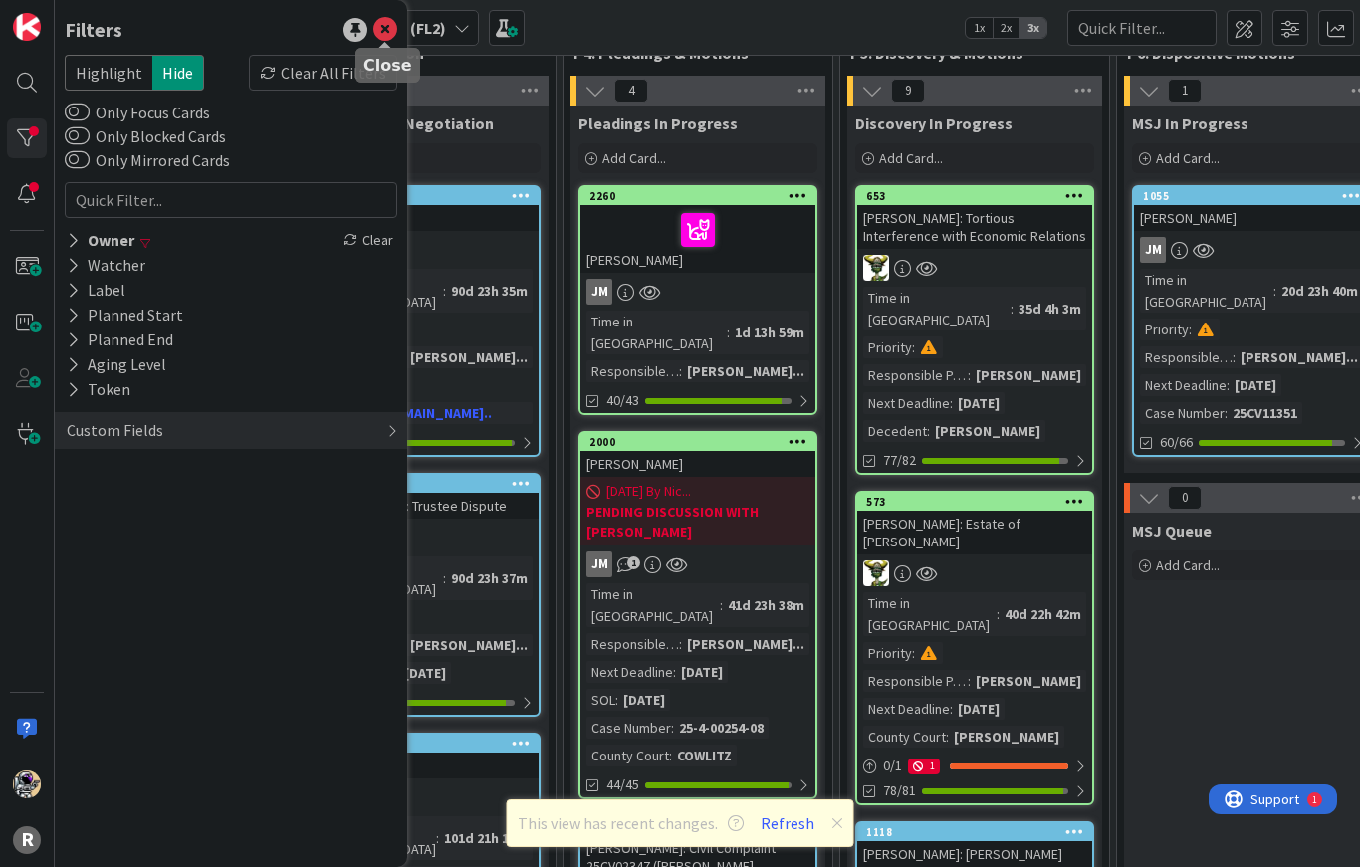
click at [393, 31] on icon at bounding box center [385, 30] width 24 height 24
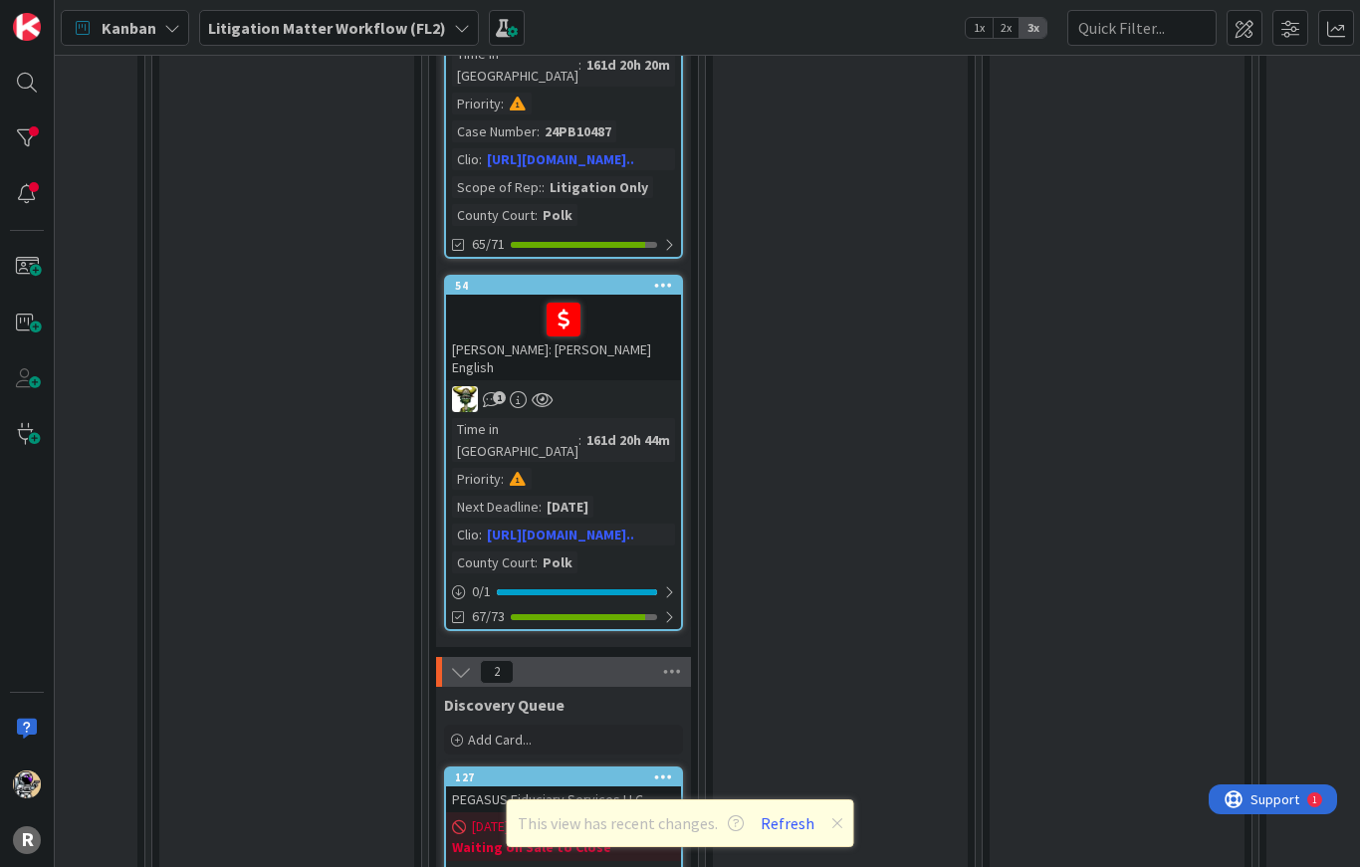
scroll to position [2553, 554]
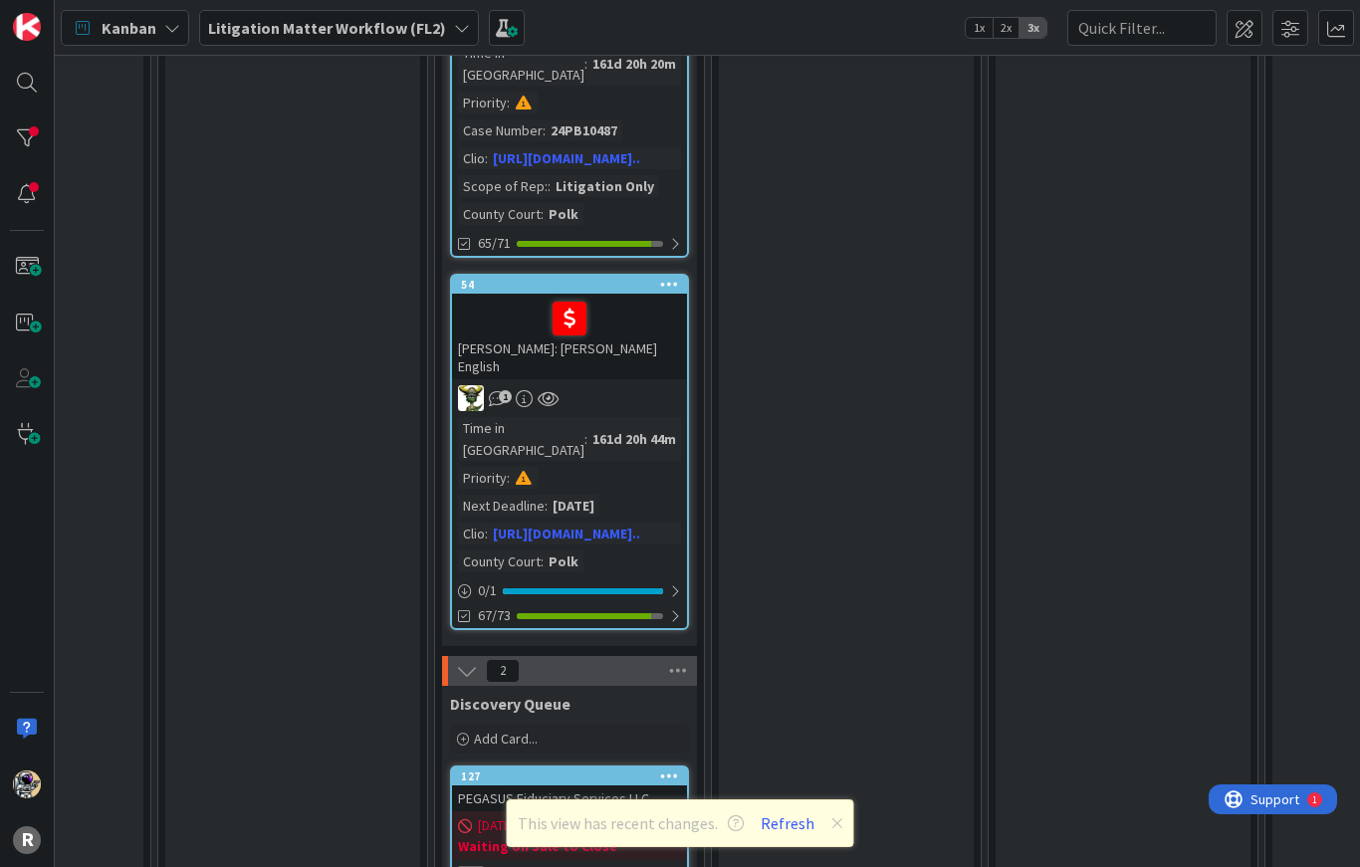
click at [582, 385] on div "1" at bounding box center [569, 398] width 235 height 26
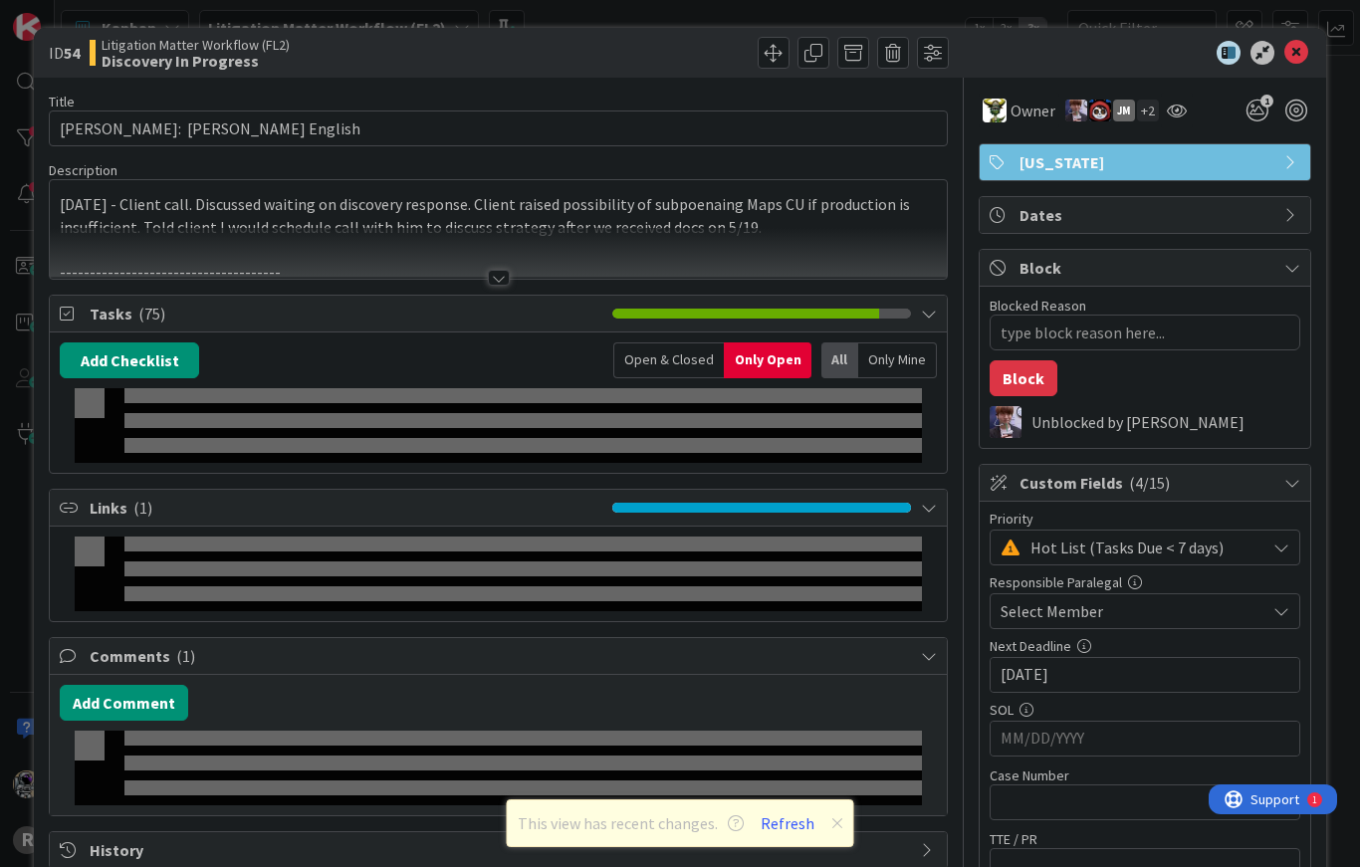
type textarea "x"
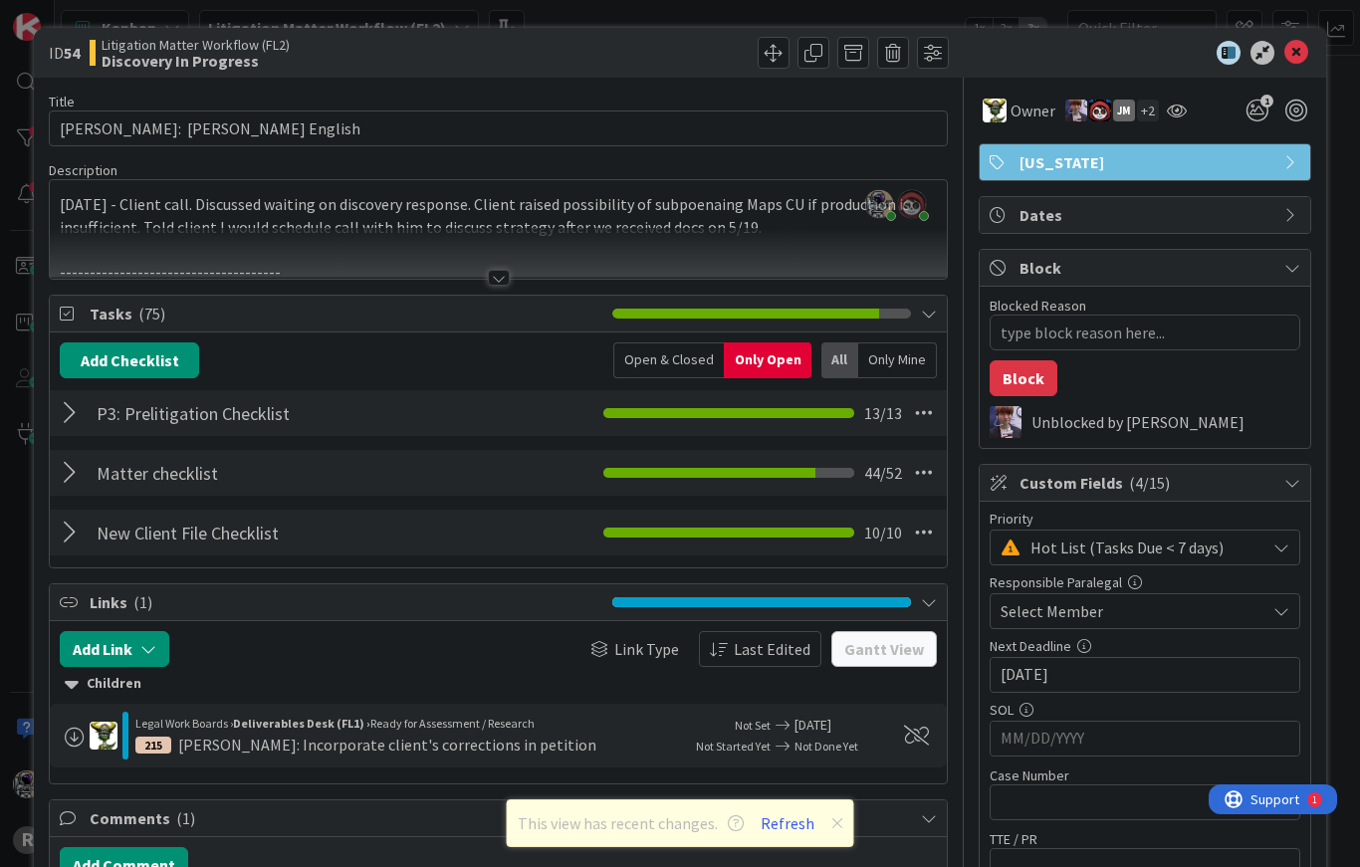
click at [80, 414] on div at bounding box center [73, 413] width 26 height 36
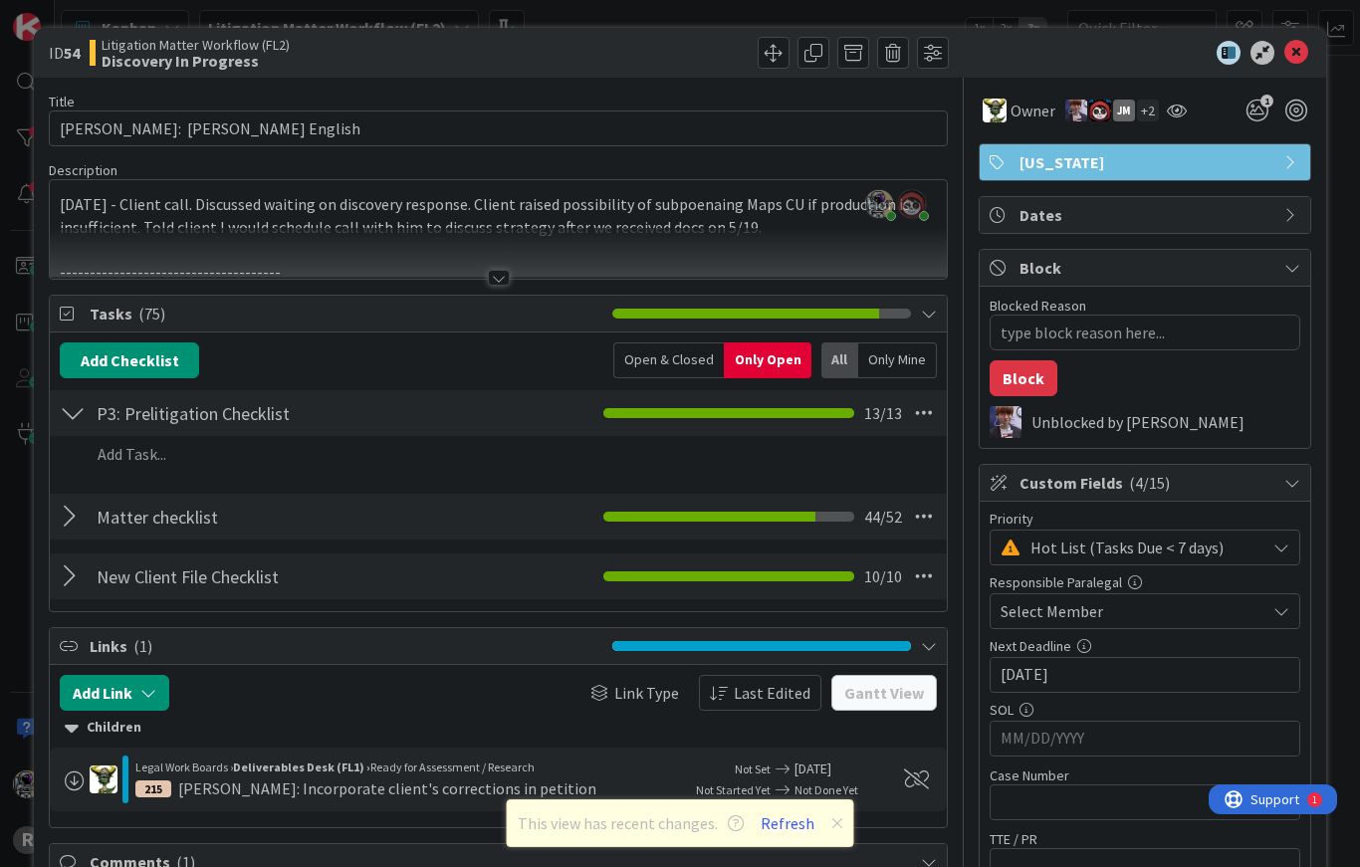
click at [70, 418] on div at bounding box center [73, 413] width 26 height 36
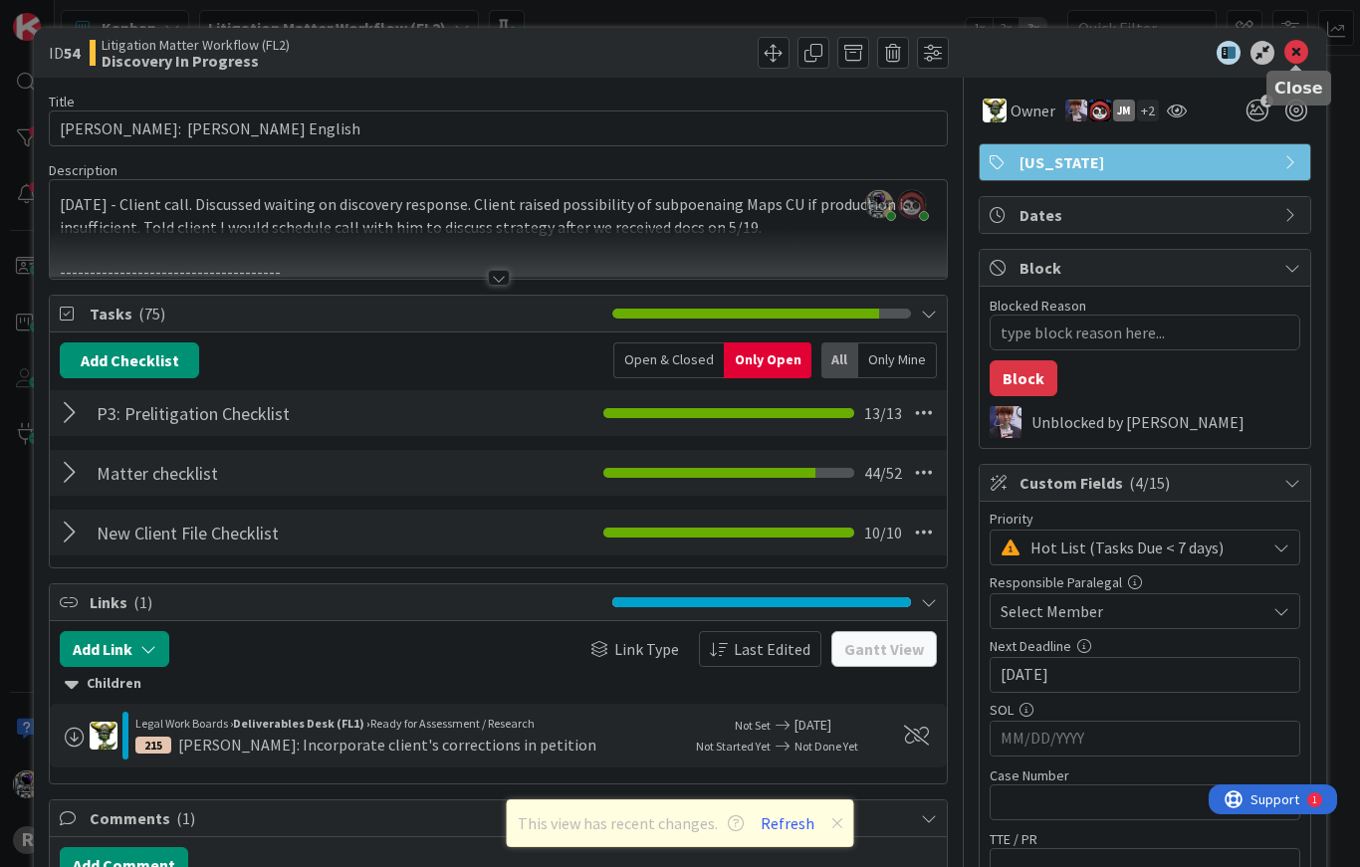
click at [1286, 57] on icon at bounding box center [1296, 53] width 24 height 24
